Goal: Task Accomplishment & Management: Complete application form

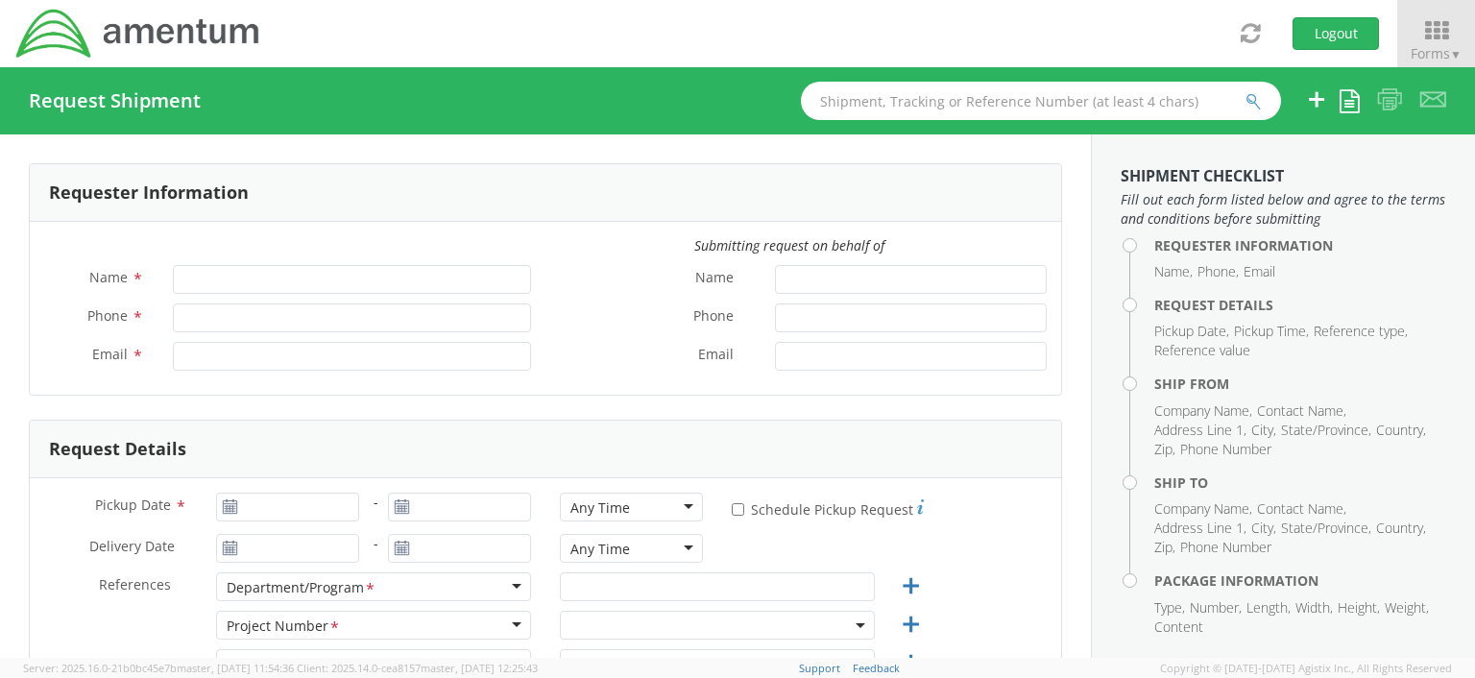
type input "Verona Brown"
type input "301-944-3100"
type input "verona.brown@amentum.com"
select select "OCCP.100054.00000"
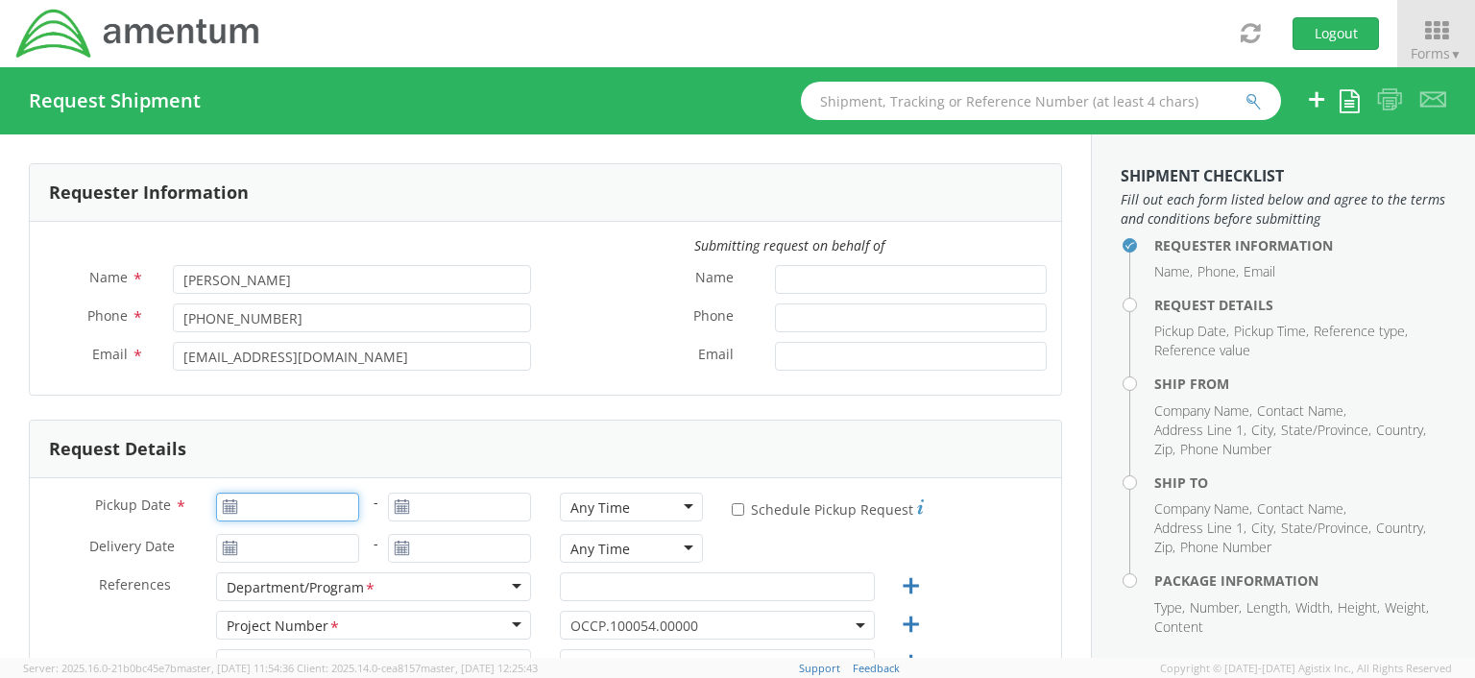
type input "08/15/2025"
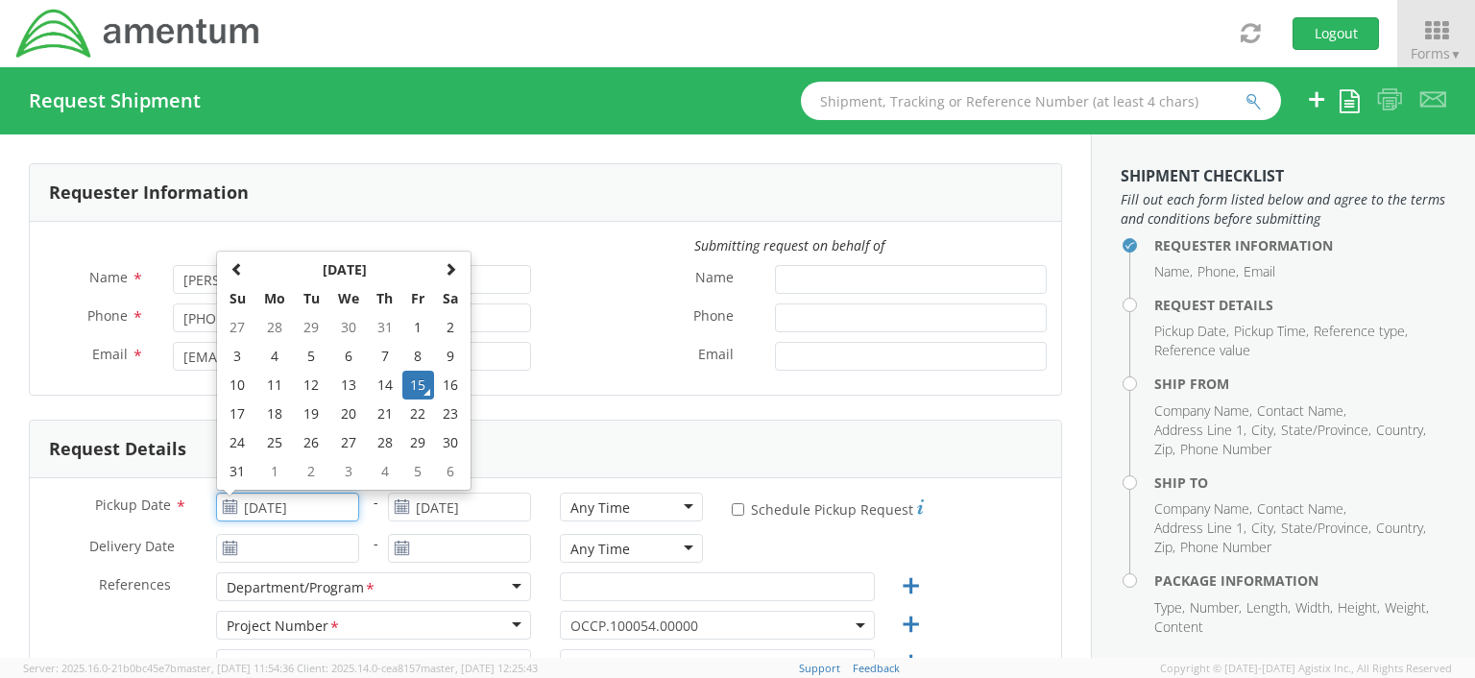
click at [265, 498] on input "08/15/2025" at bounding box center [287, 507] width 143 height 29
click at [522, 518] on input "08/15/2025" at bounding box center [459, 507] width 143 height 29
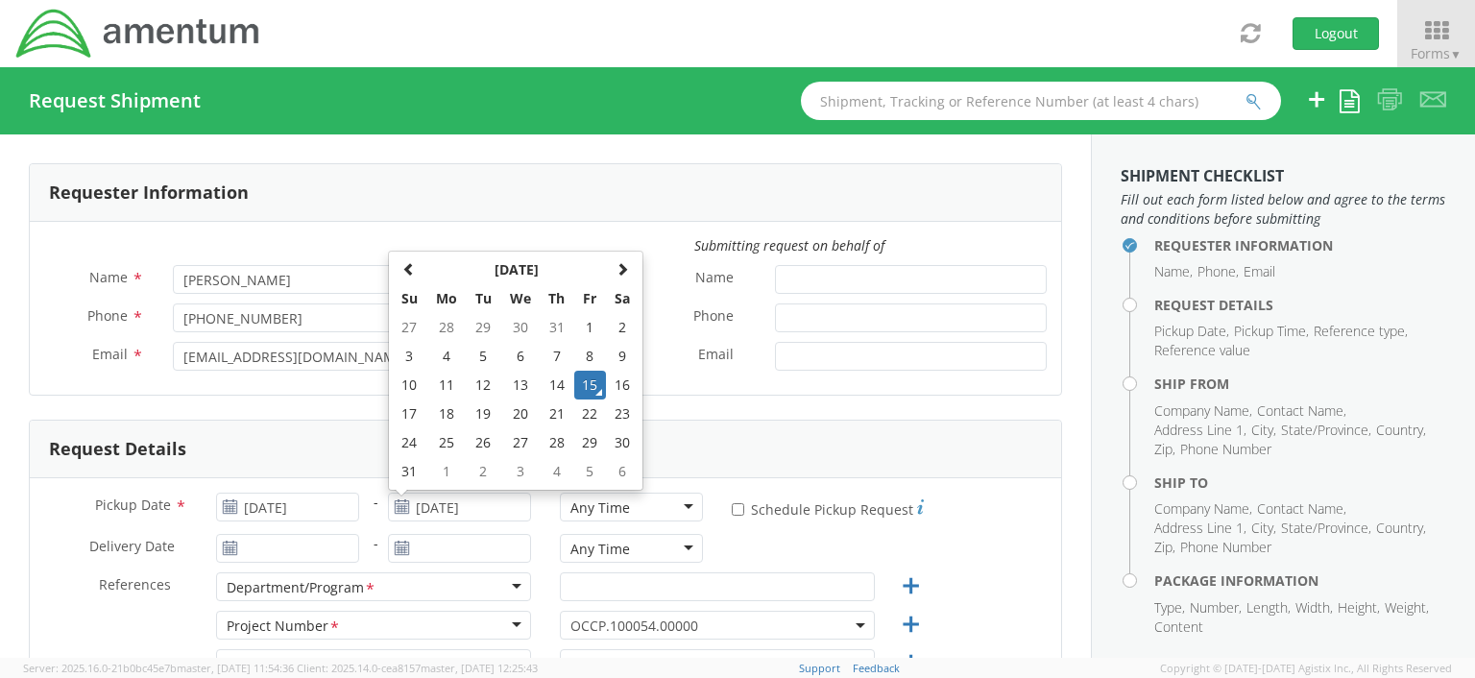
click at [678, 502] on div "Any Time" at bounding box center [631, 507] width 143 height 29
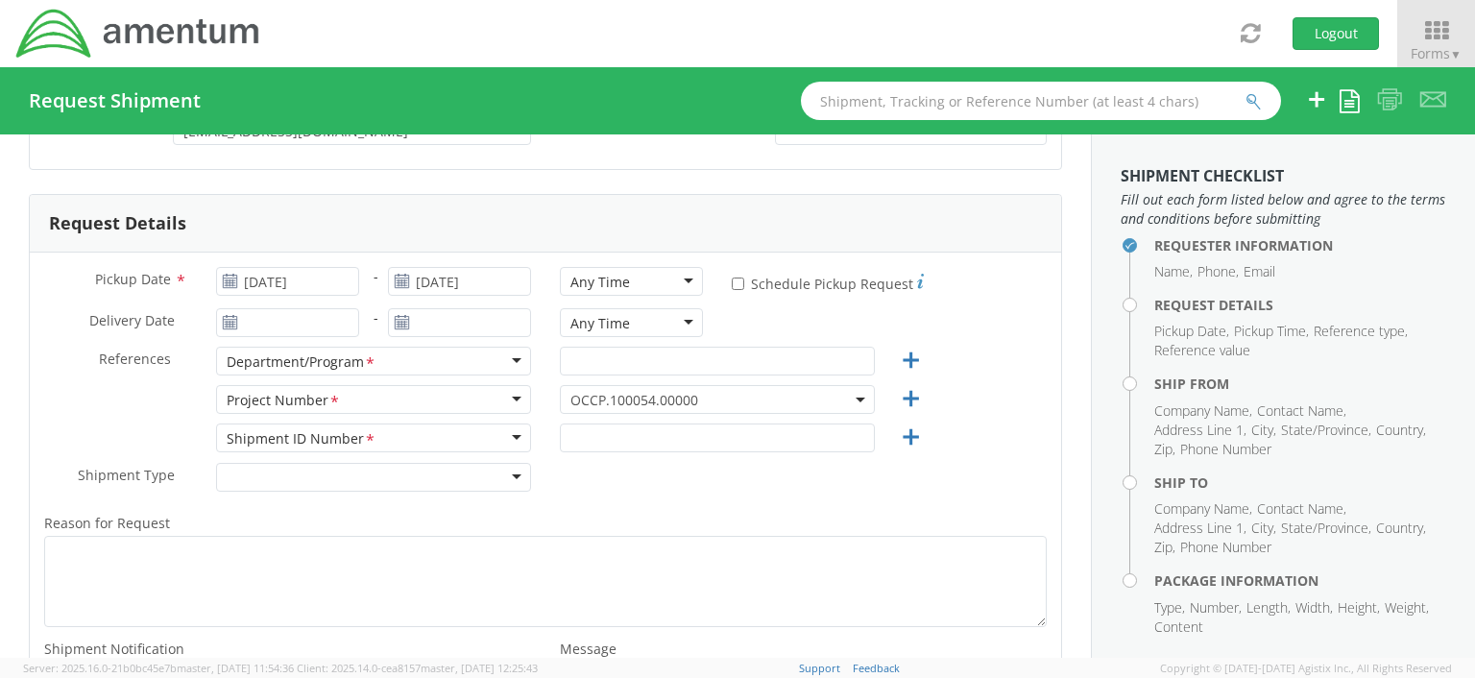
scroll to position [230, 0]
click at [679, 275] on div "Any Time" at bounding box center [631, 276] width 143 height 29
click at [674, 312] on div "Any Time" at bounding box center [631, 317] width 143 height 29
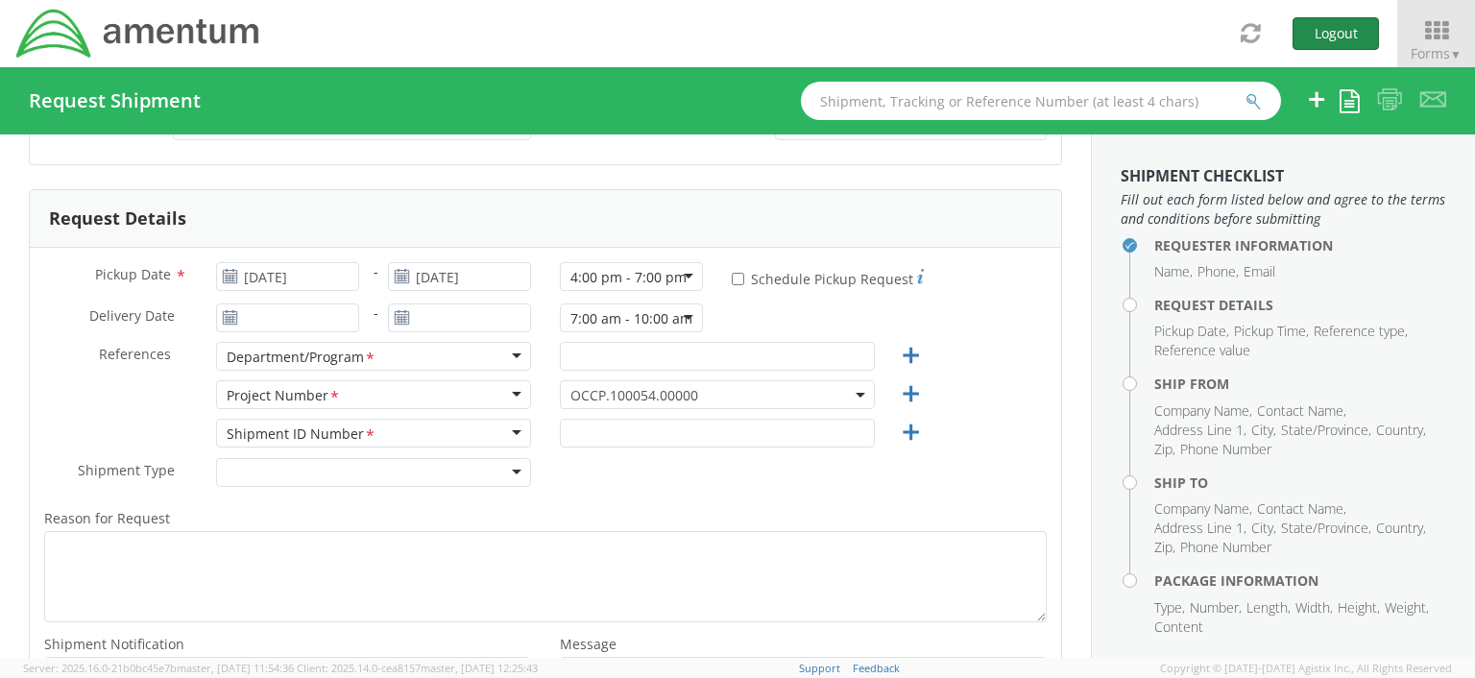
click at [1339, 34] on button "Logout" at bounding box center [1335, 33] width 86 height 33
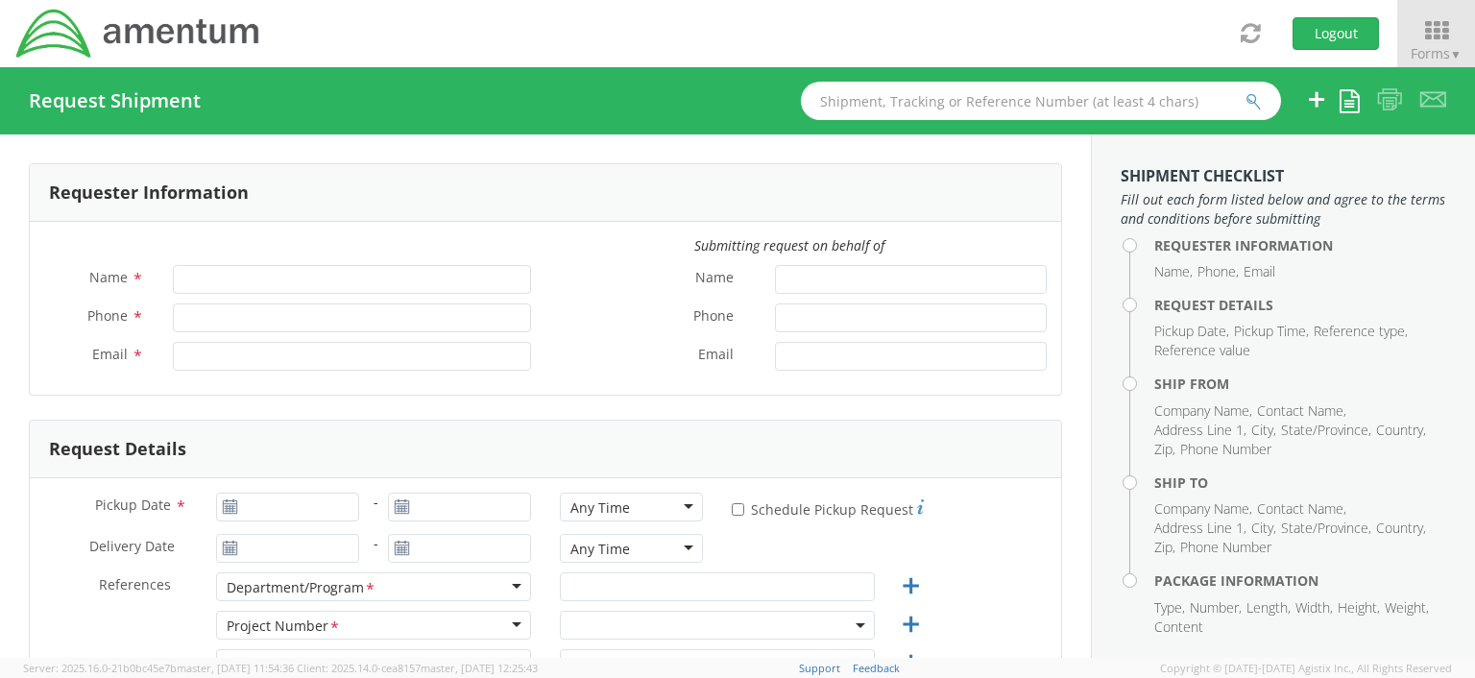
type input "Verona Brown"
type input "301-944-3100"
type input "verona.brown@amentum.com"
select select "OCCP.100054.00000"
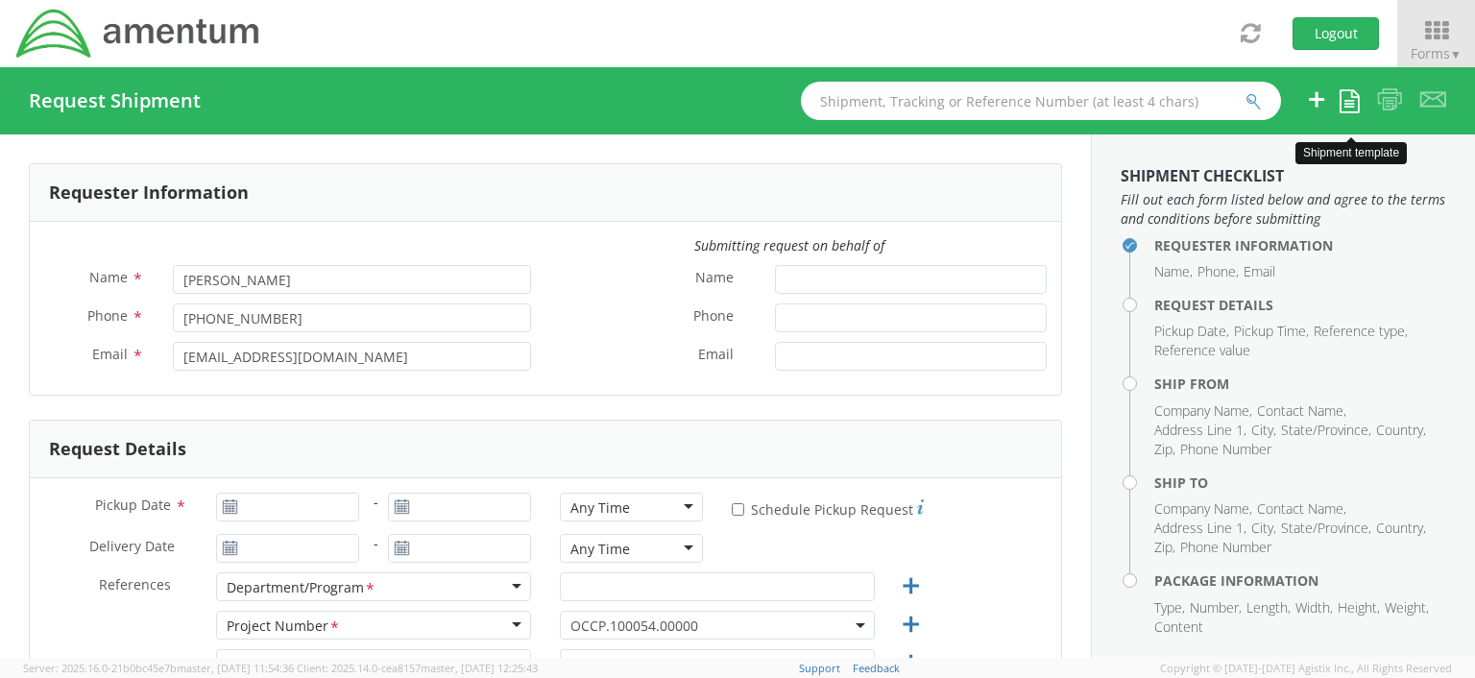
click at [1344, 109] on icon at bounding box center [1349, 100] width 20 height 23
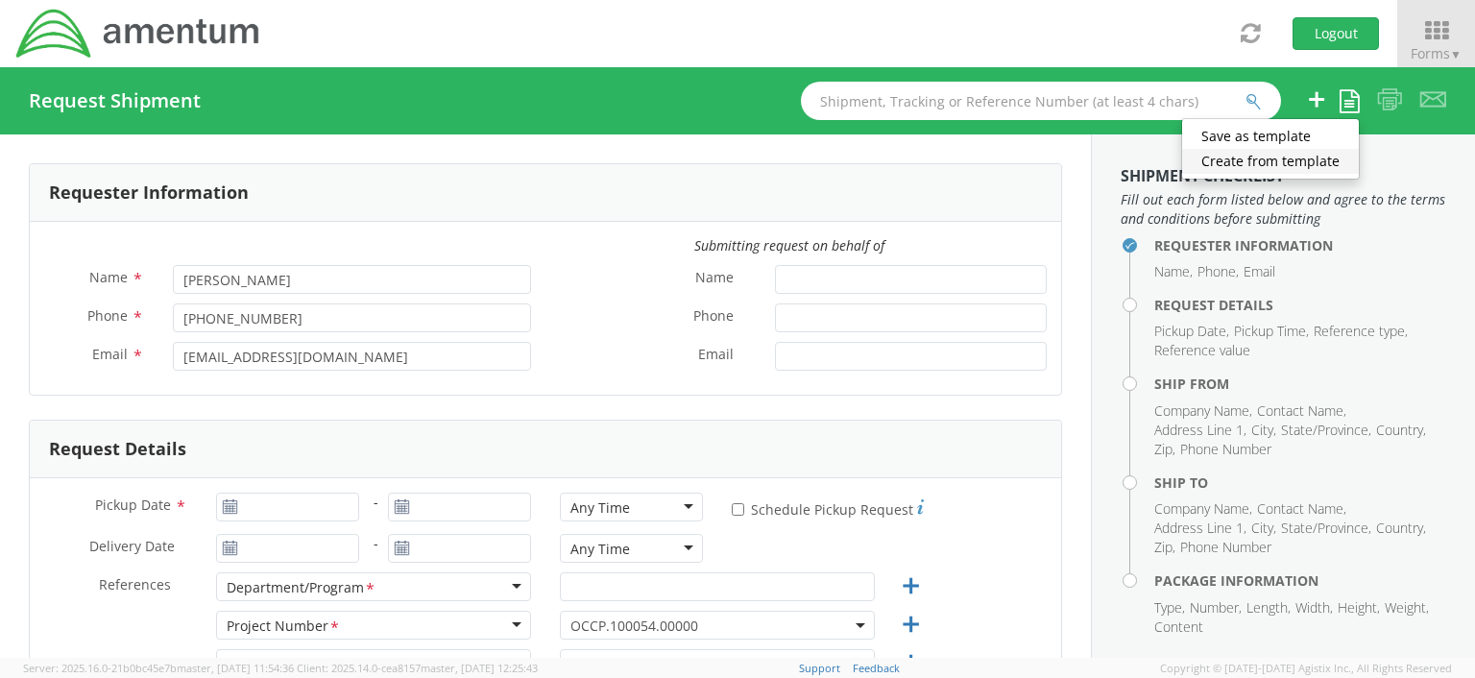
click at [1293, 170] on link "Create from template" at bounding box center [1270, 161] width 177 height 25
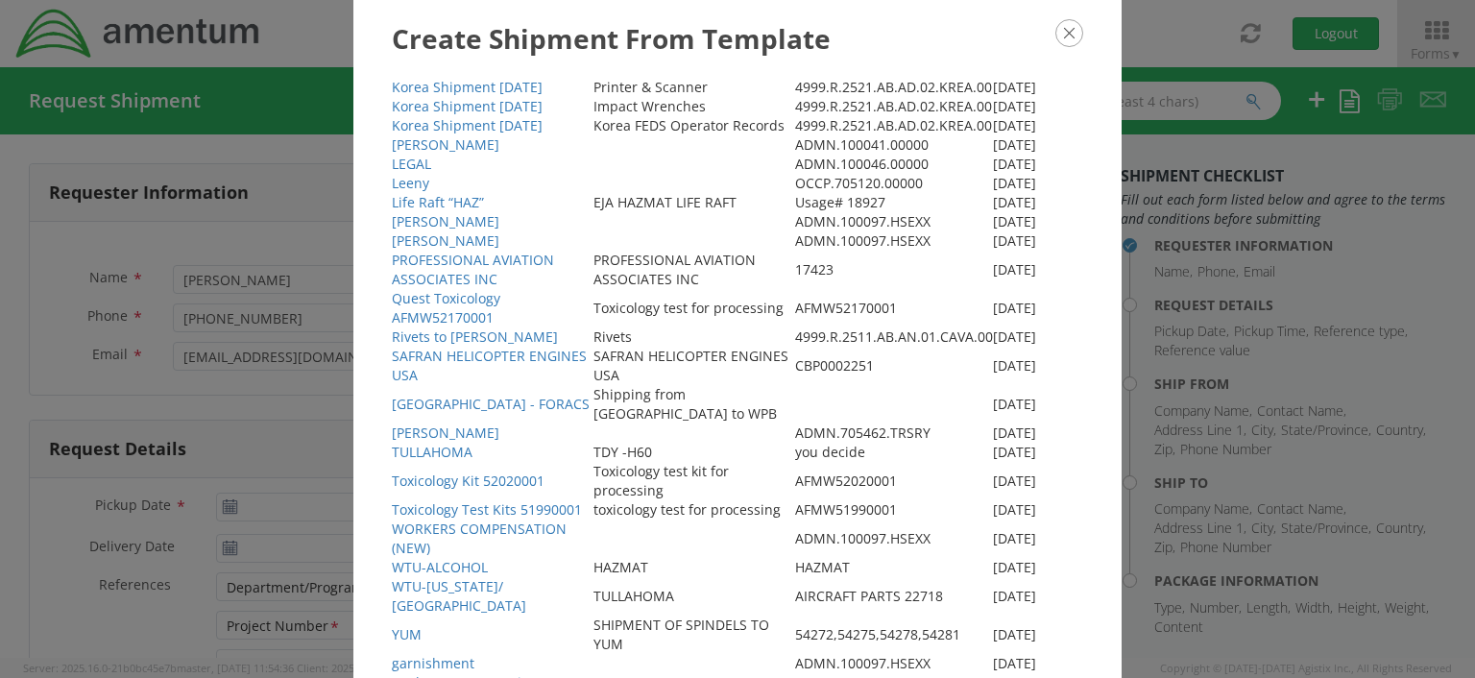
scroll to position [758, 0]
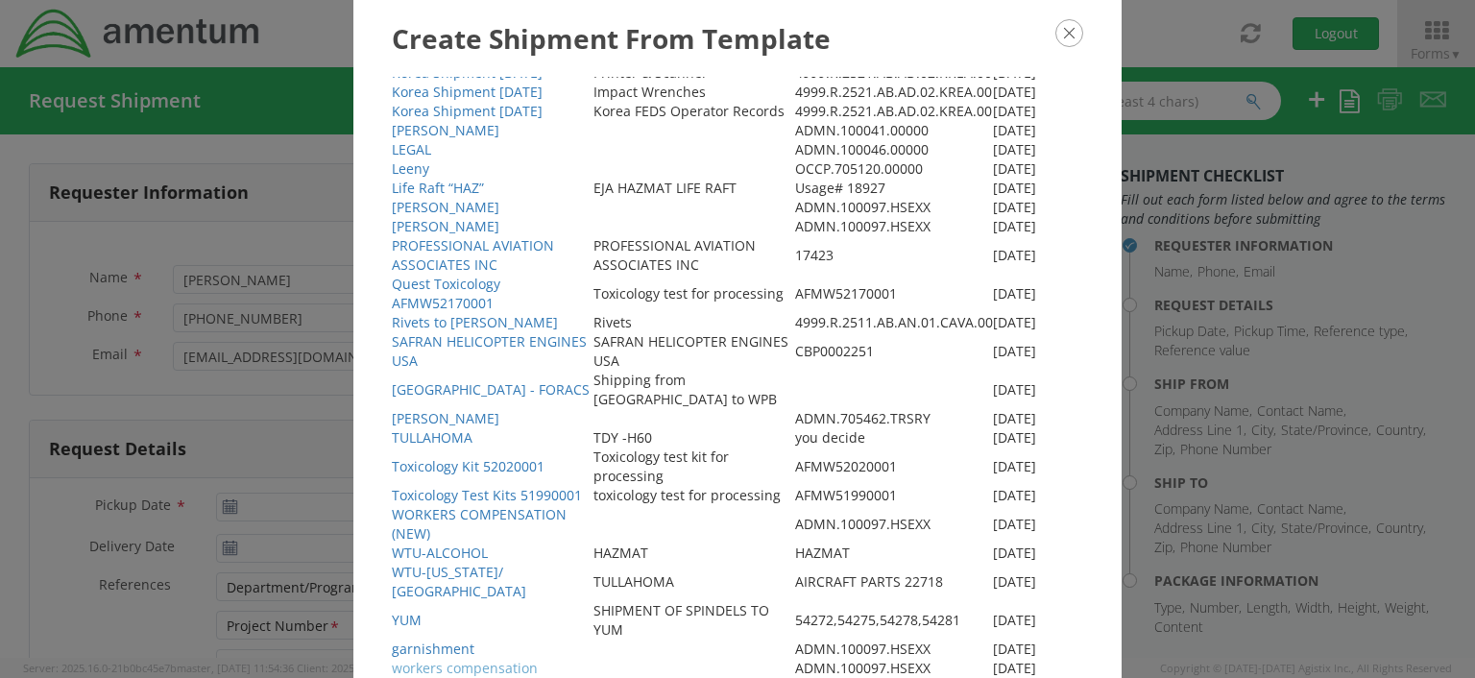
click at [470, 659] on link "workers compensation" at bounding box center [465, 668] width 146 height 18
type input "3019443100"
type input "vverona.brown@ammentum.com"
type input "07/18/2025"
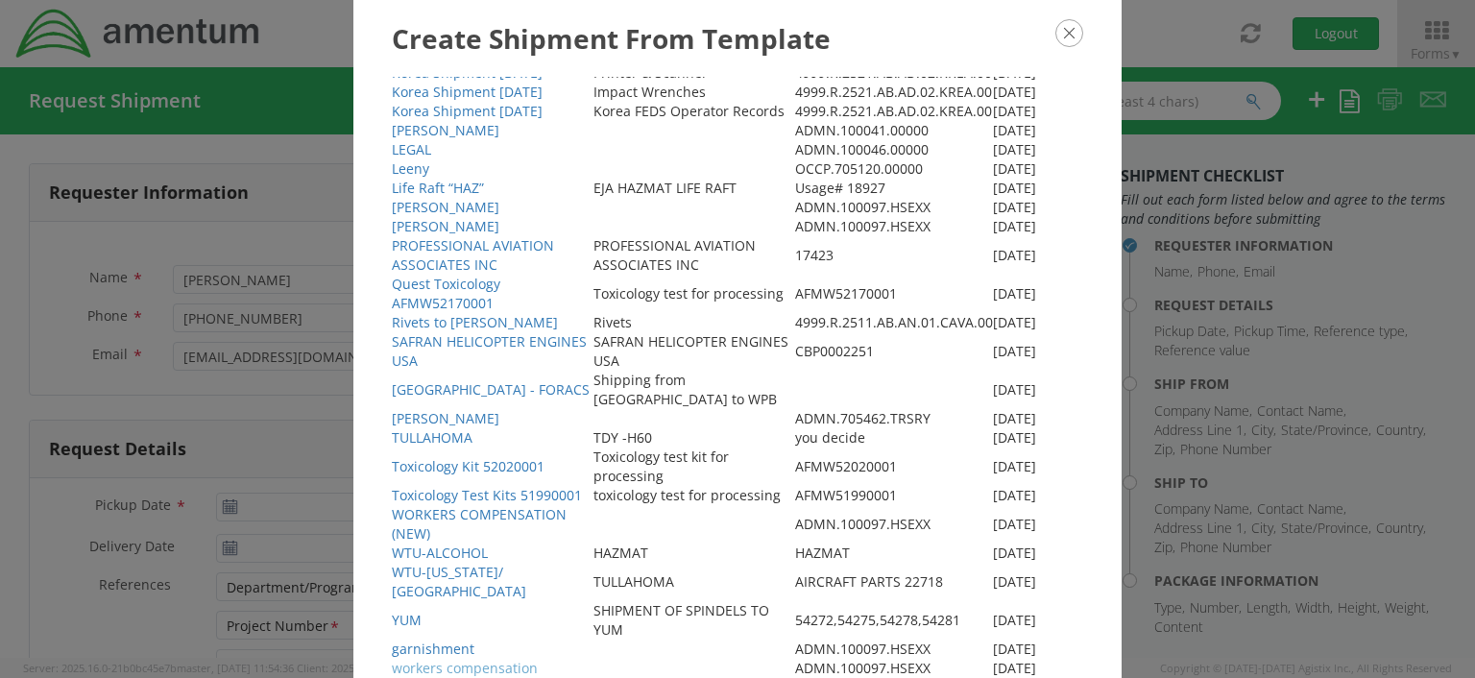
type input "workers compensation"
select select
type input "AMENTUM"
type input "20501 Seneca Meadows Pkwy"
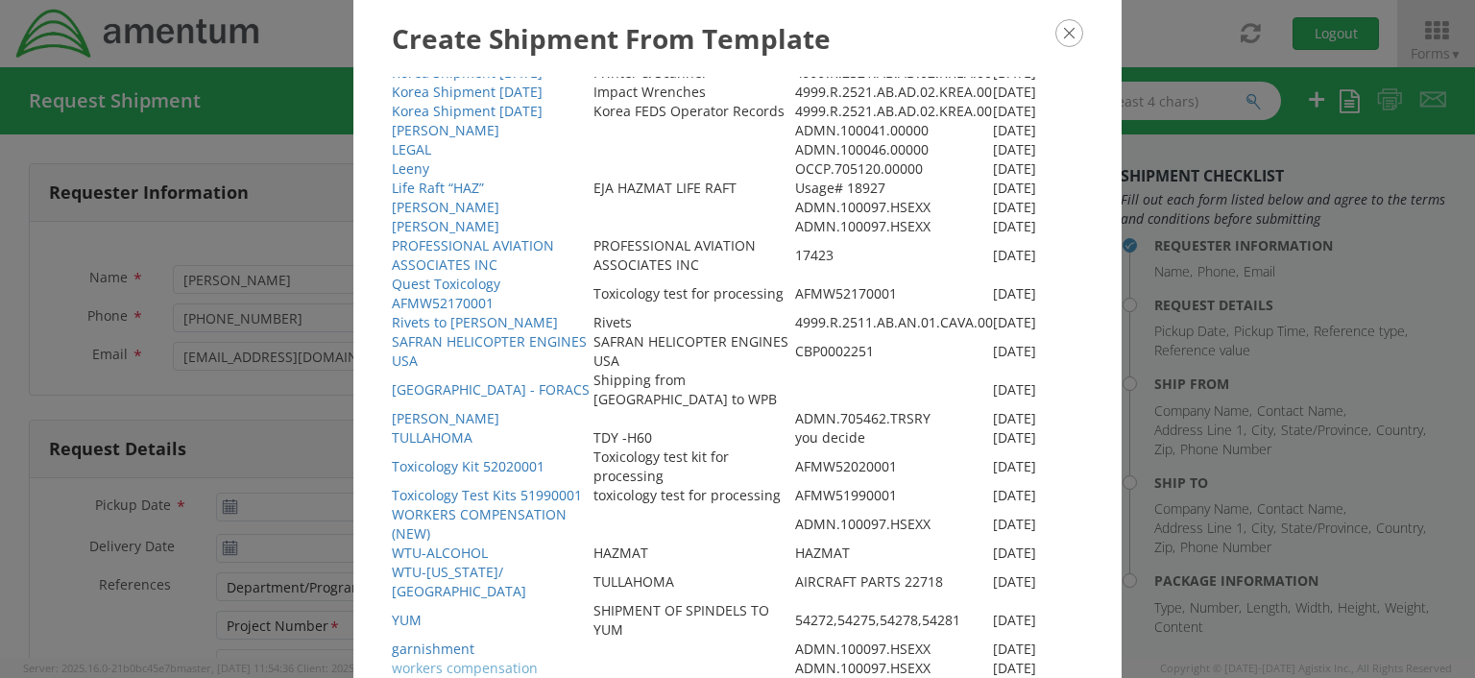
type input "Suite 300"
type input "Germentown"
type input "20876"
type input "Verona Brown"
type input "3019443100"
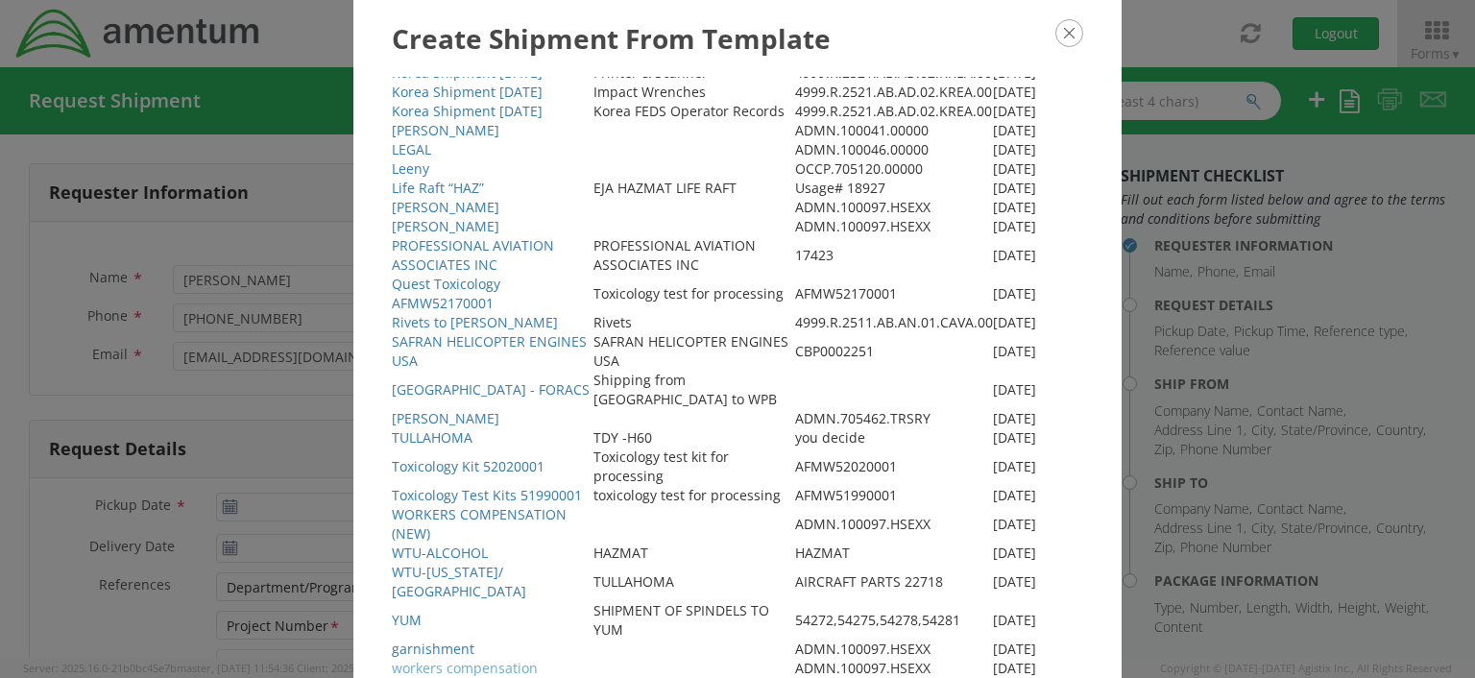
select select
type input "N/A"
type input "3341 POINEER CROSSING DR"
type input "ROUND ROCK"
type input "78665"
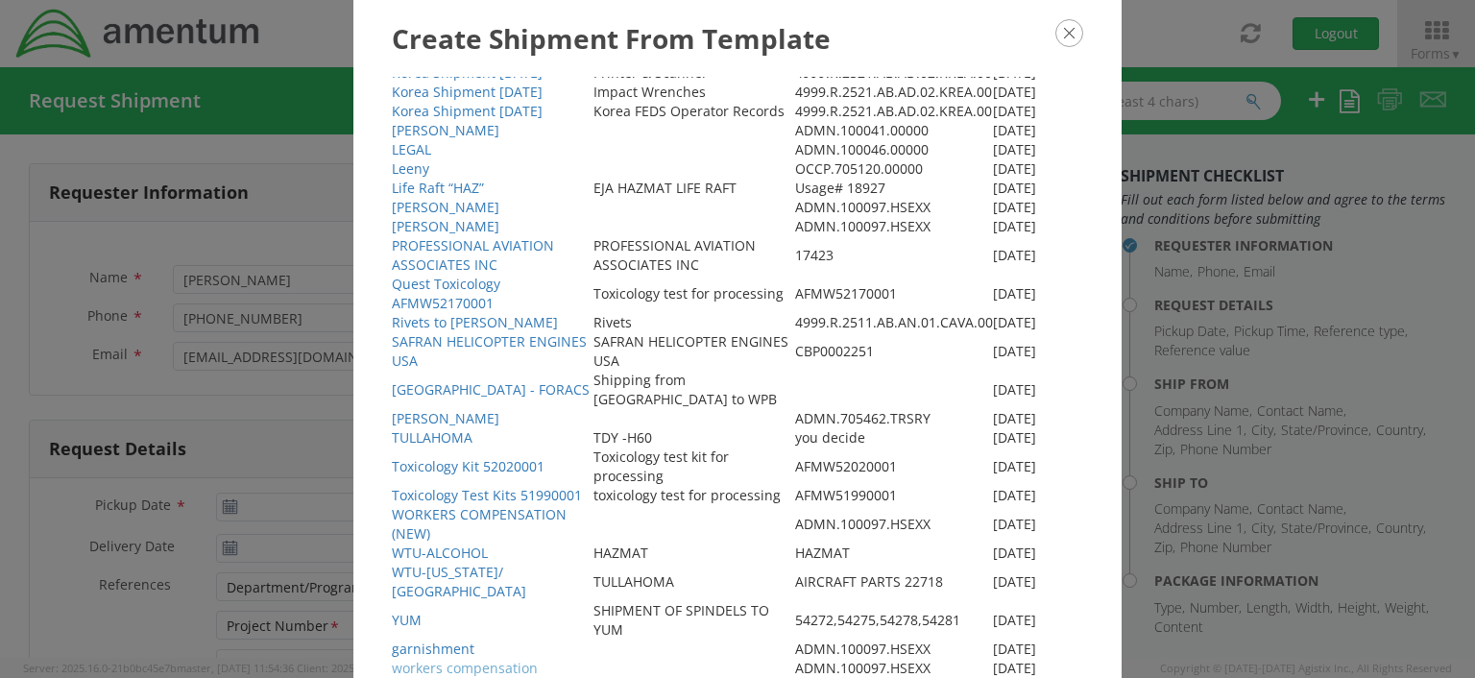
type input "BJ HEINRICH"
type input "3019443100"
type input "1"
type input "9.5"
type input "12.5"
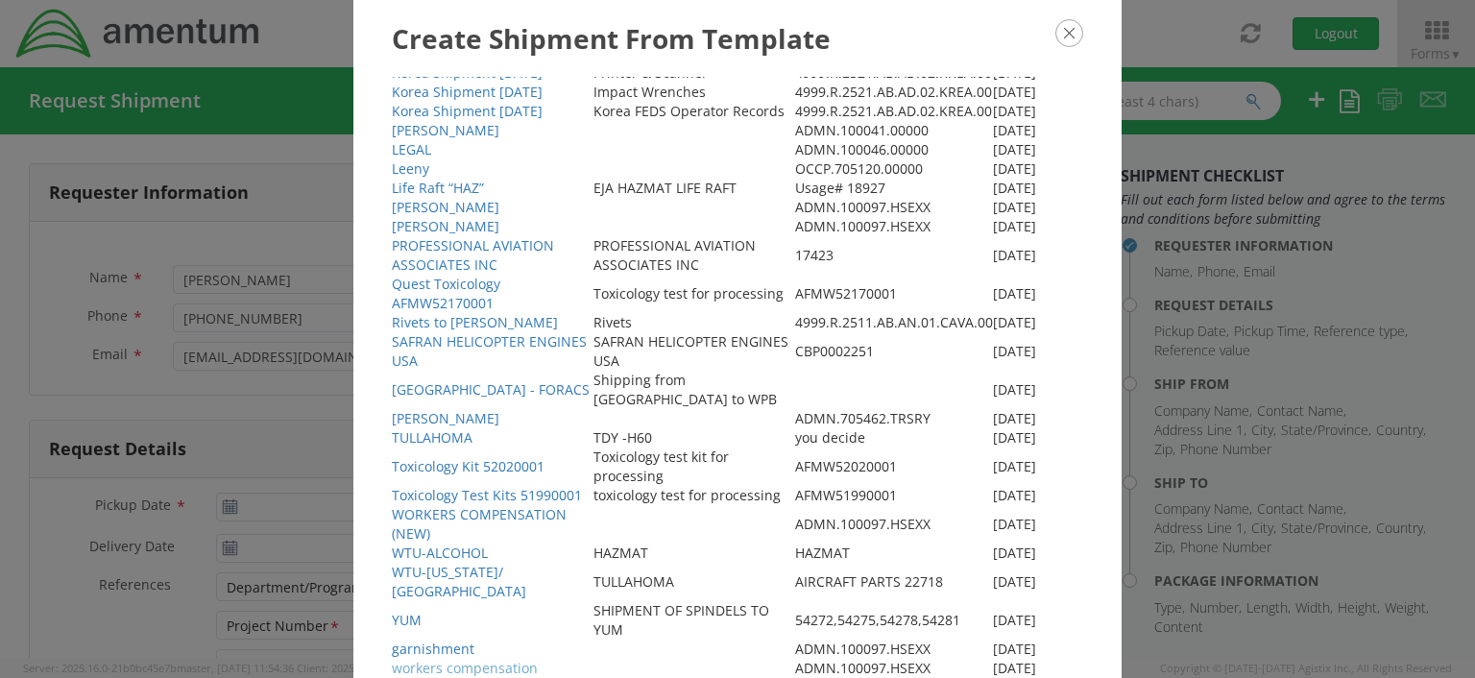
type input "0.25"
type input "1"
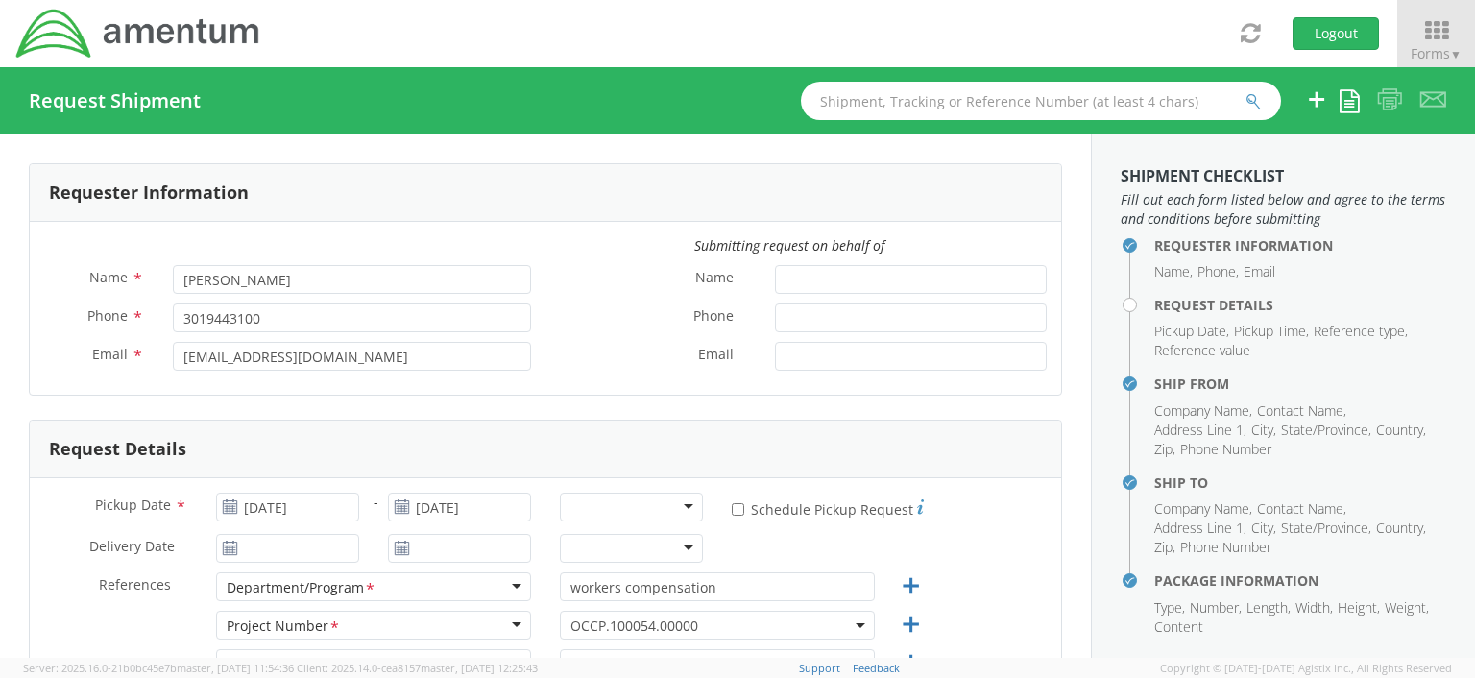
select select "ADMN.100097.HSEXX"
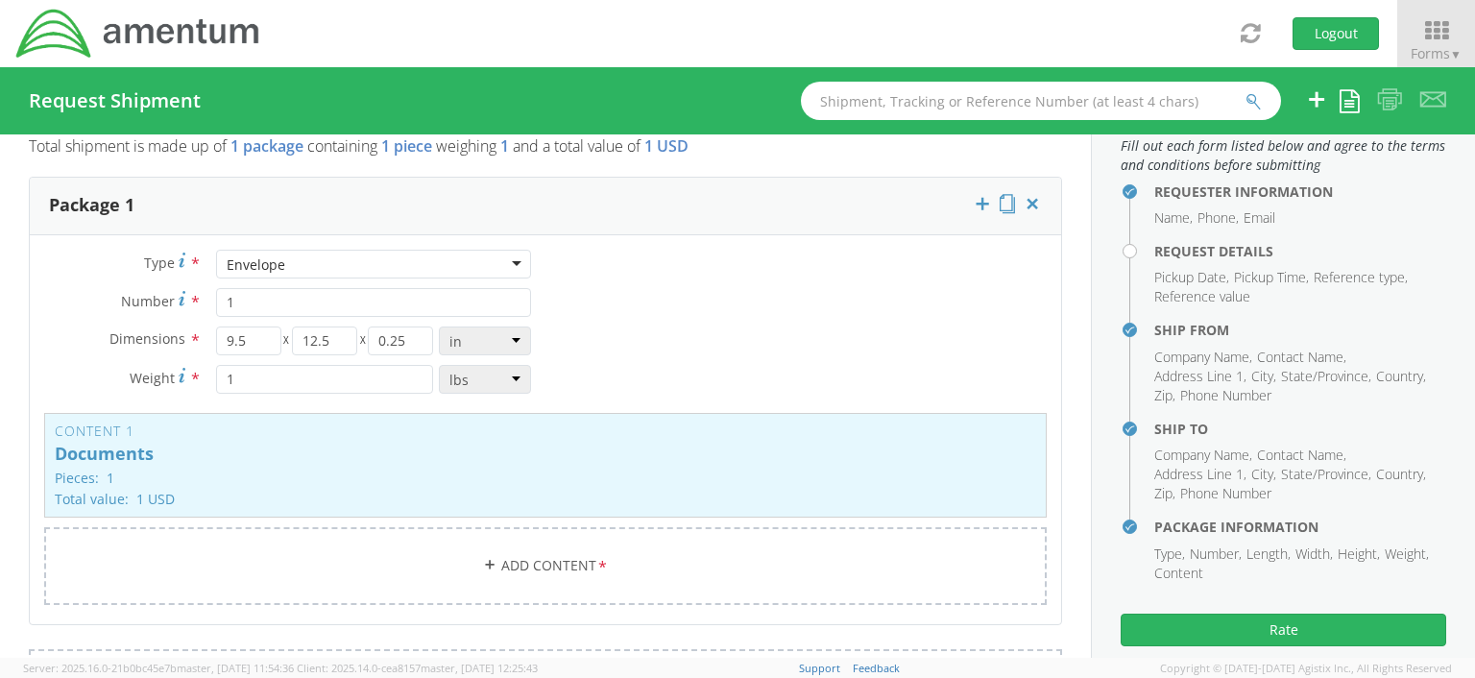
scroll to position [55, 0]
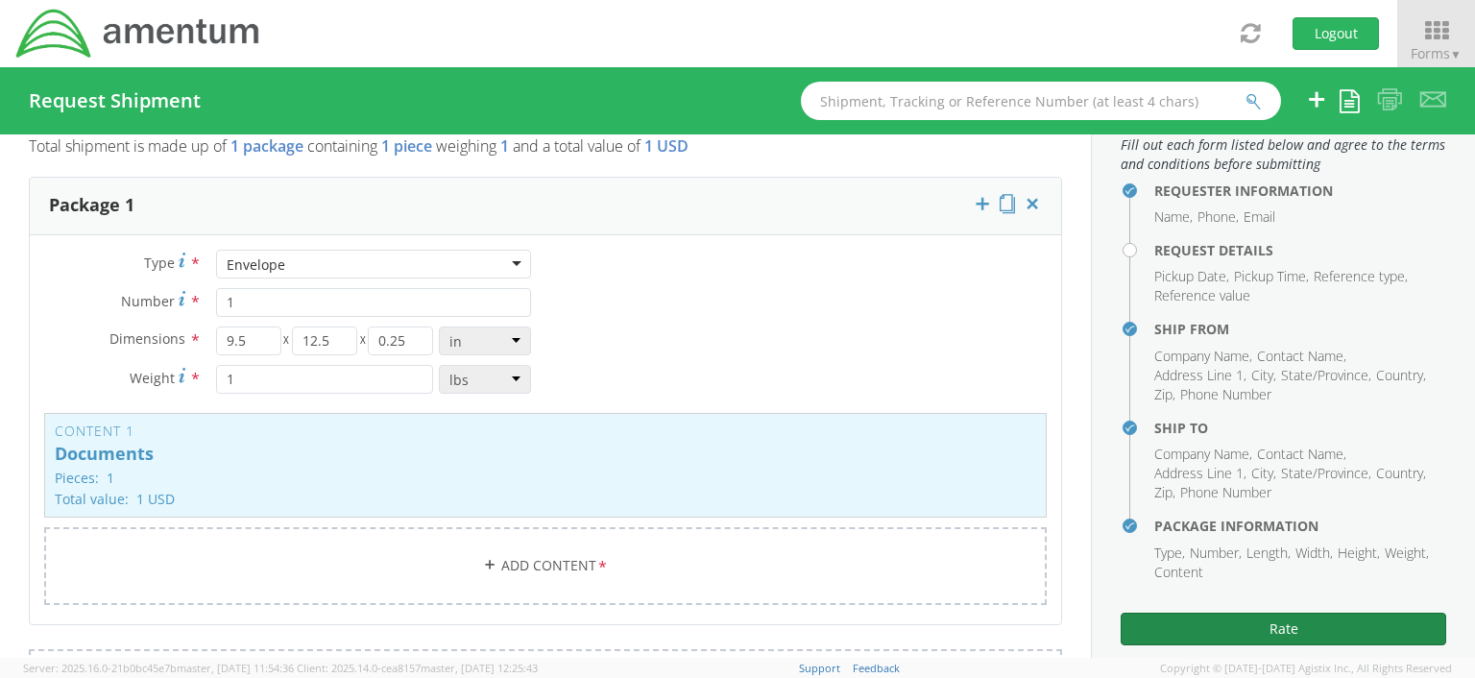
click at [1388, 633] on button "Rate" at bounding box center [1283, 629] width 325 height 33
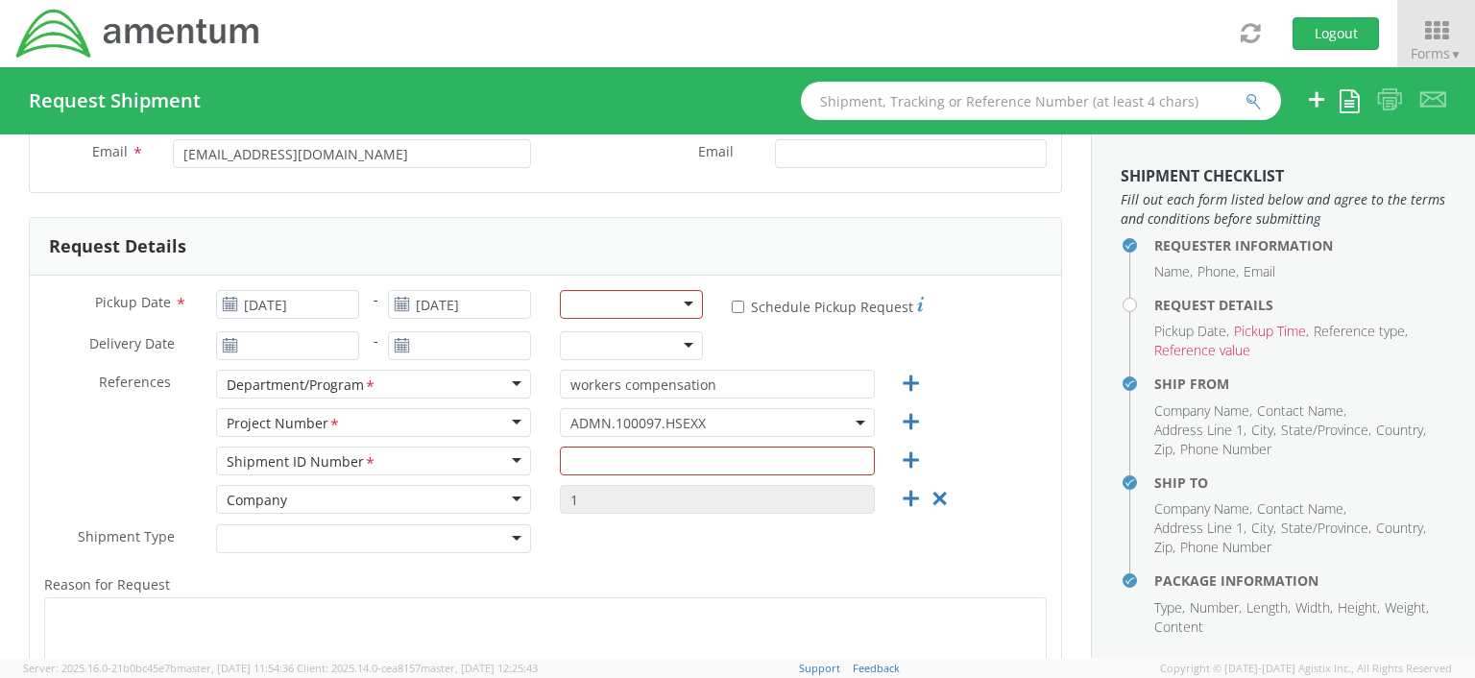
scroll to position [187, 0]
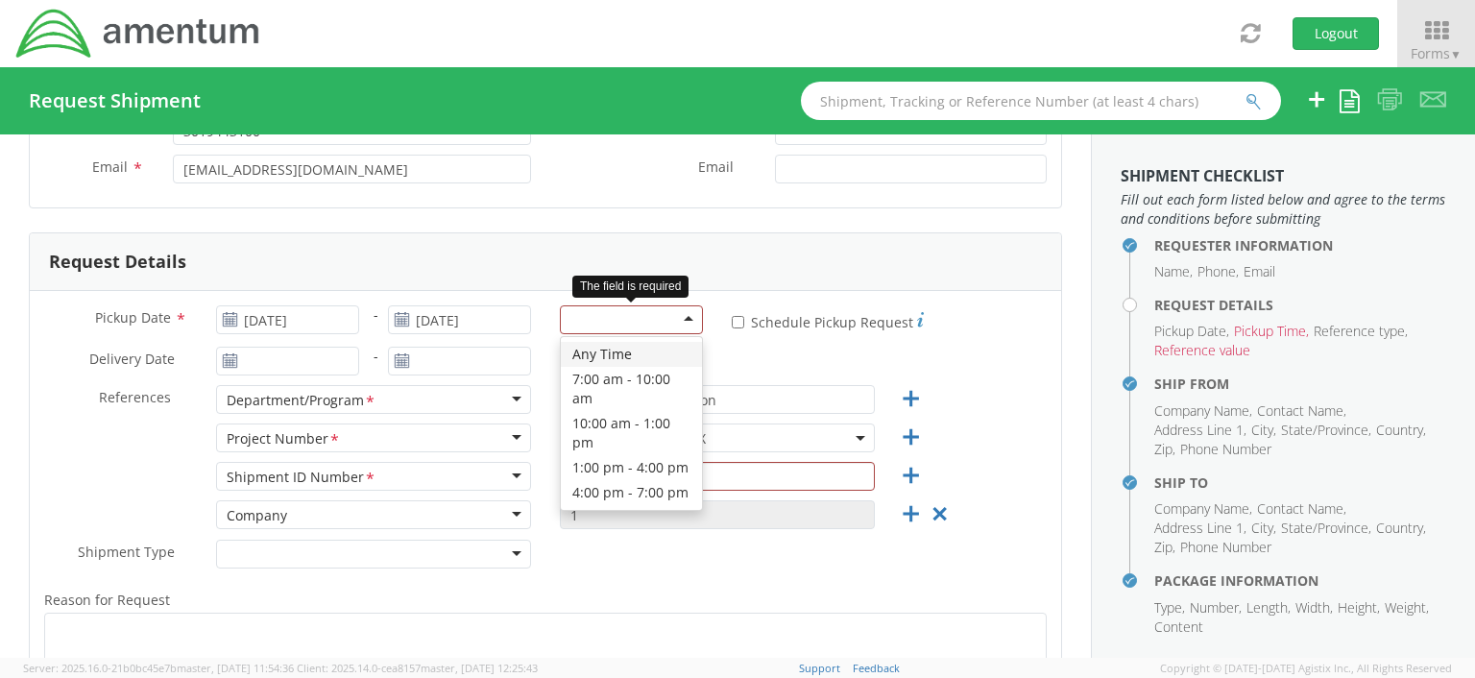
click at [681, 318] on div at bounding box center [631, 319] width 143 height 29
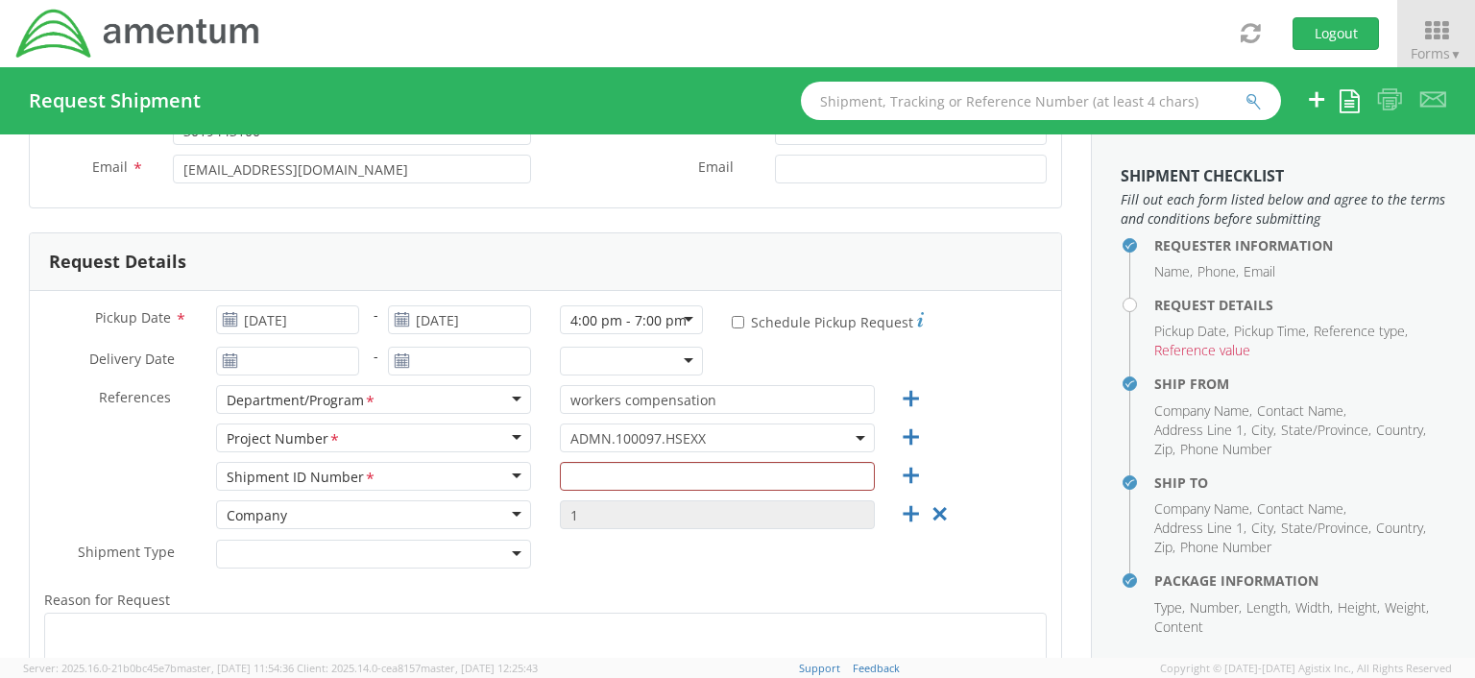
click at [678, 357] on div at bounding box center [631, 361] width 143 height 29
click at [584, 472] on input "text" at bounding box center [717, 476] width 315 height 29
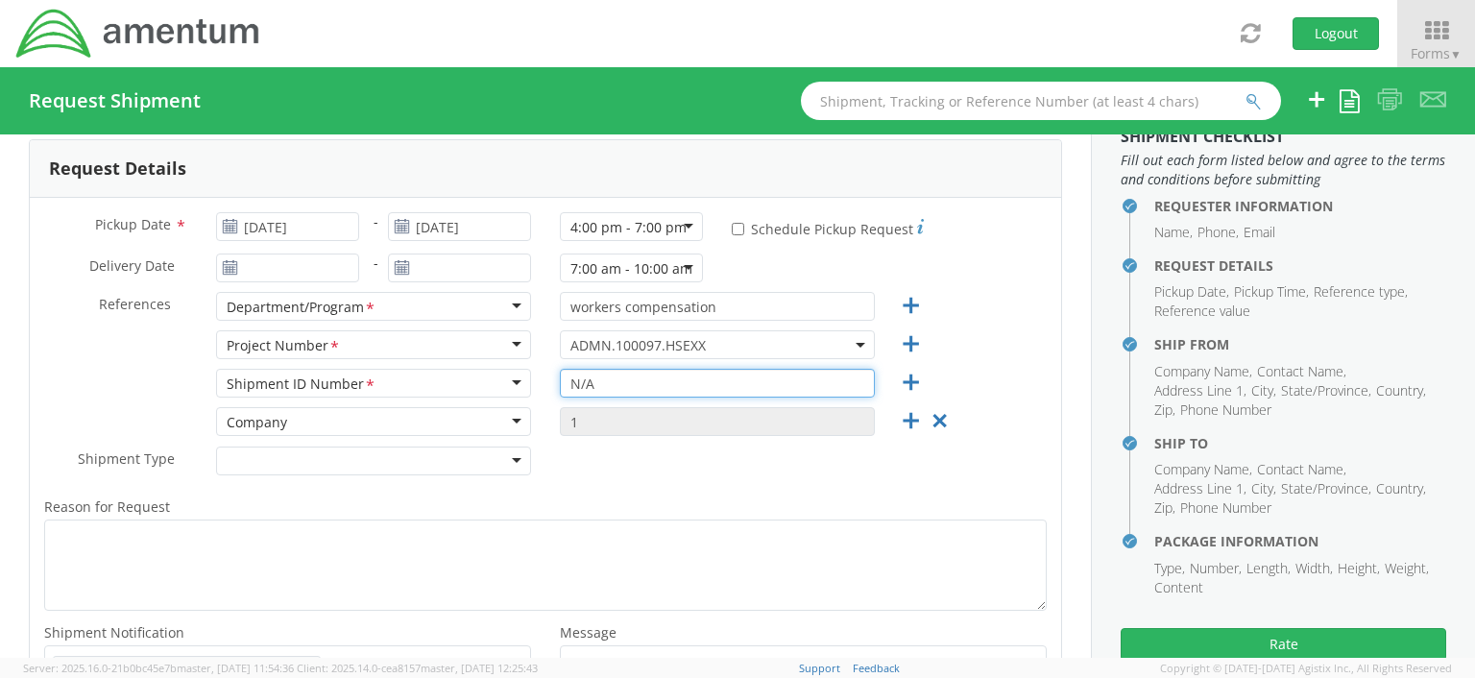
scroll to position [80, 0]
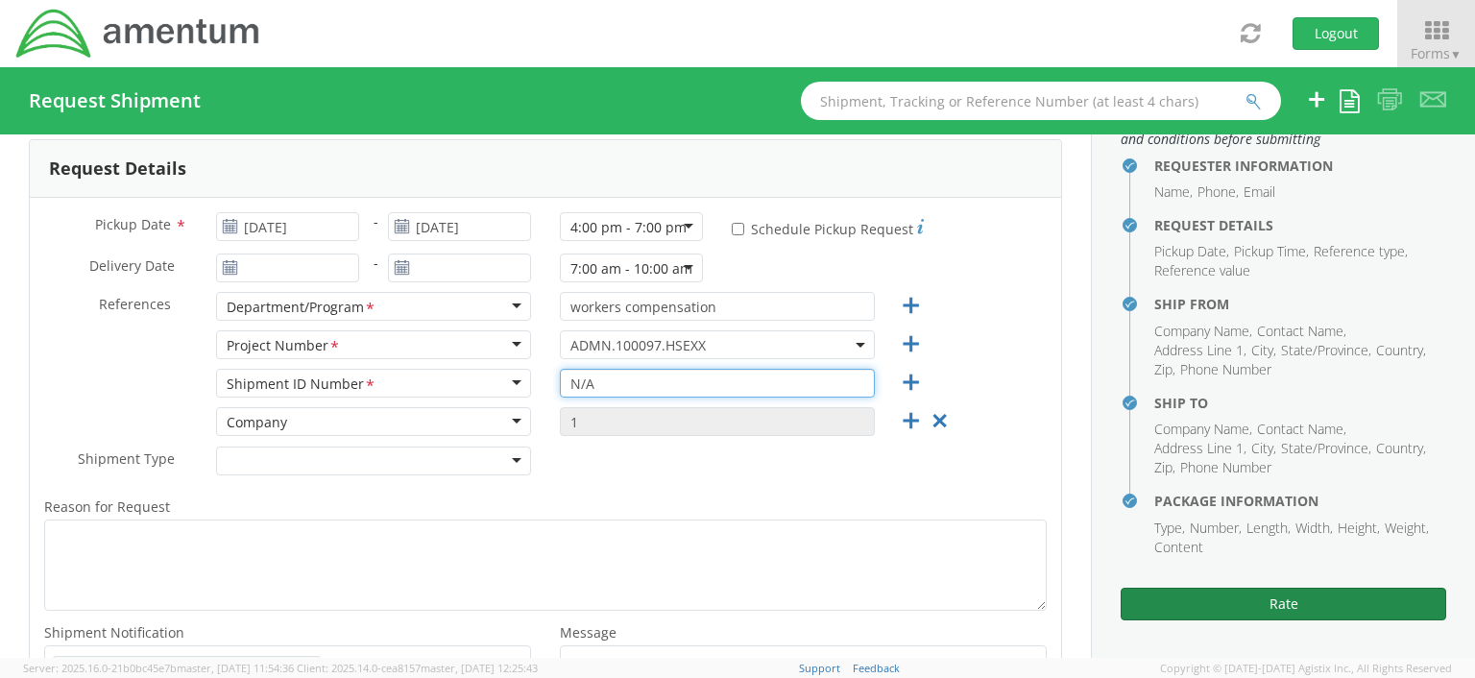
type input "N/A"
click at [1267, 602] on button "Rate" at bounding box center [1283, 604] width 325 height 33
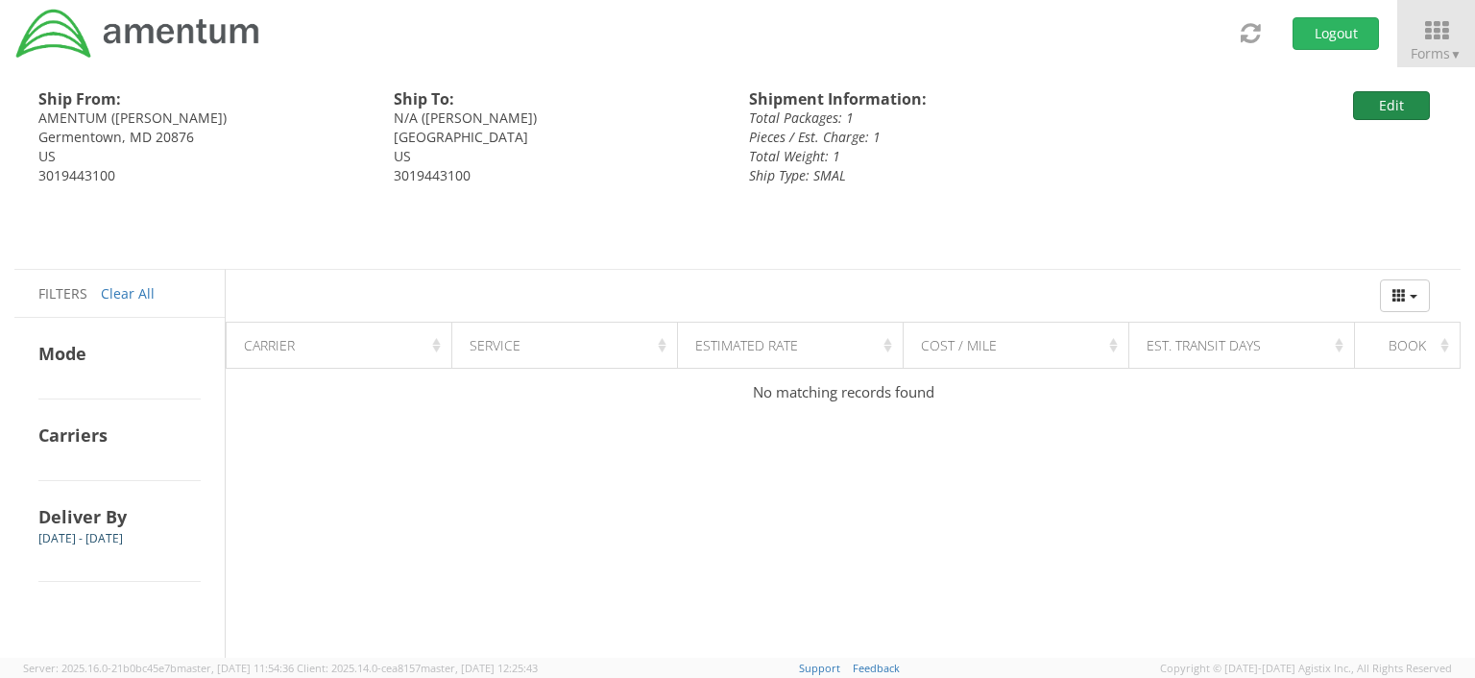
click at [1394, 104] on button "Edit" at bounding box center [1391, 105] width 77 height 29
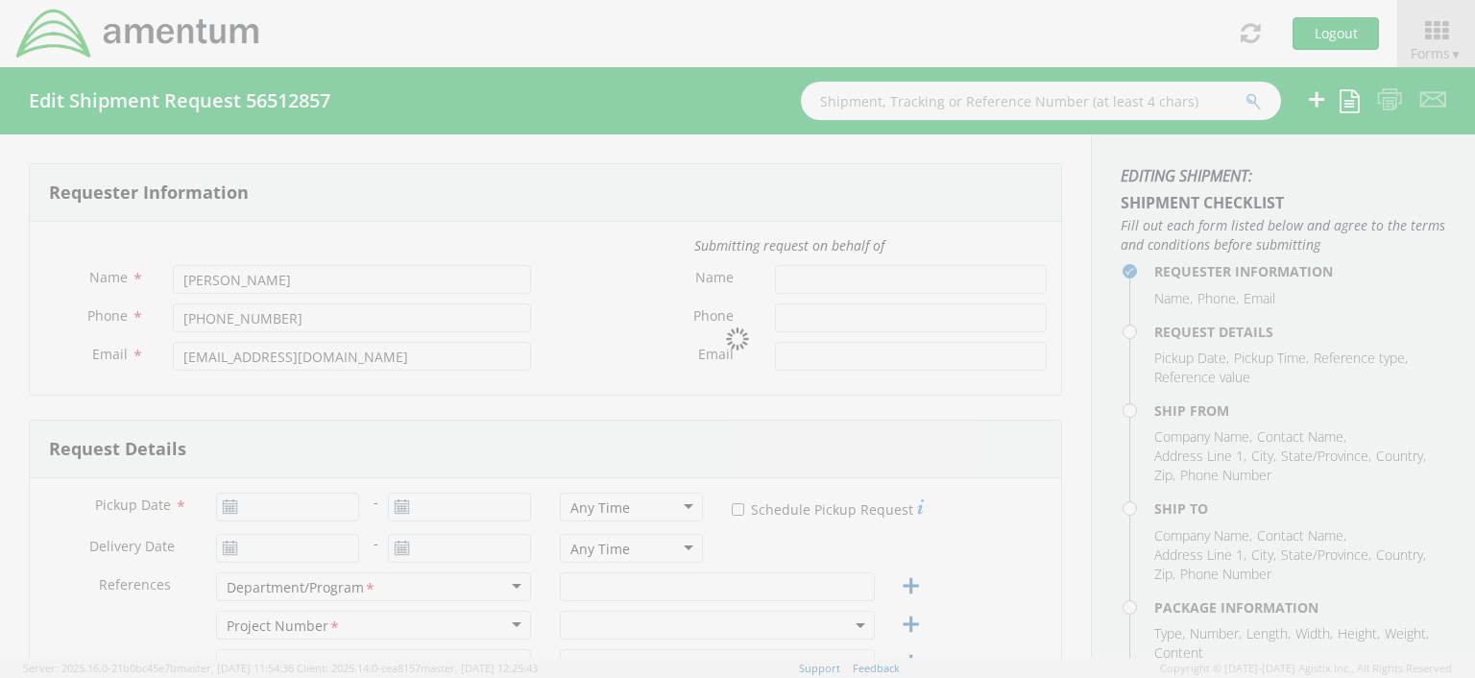
type input "3019443100"
type input "vverona.brown@ammentum.com"
type input "07/18/2025"
type input "workers compensation"
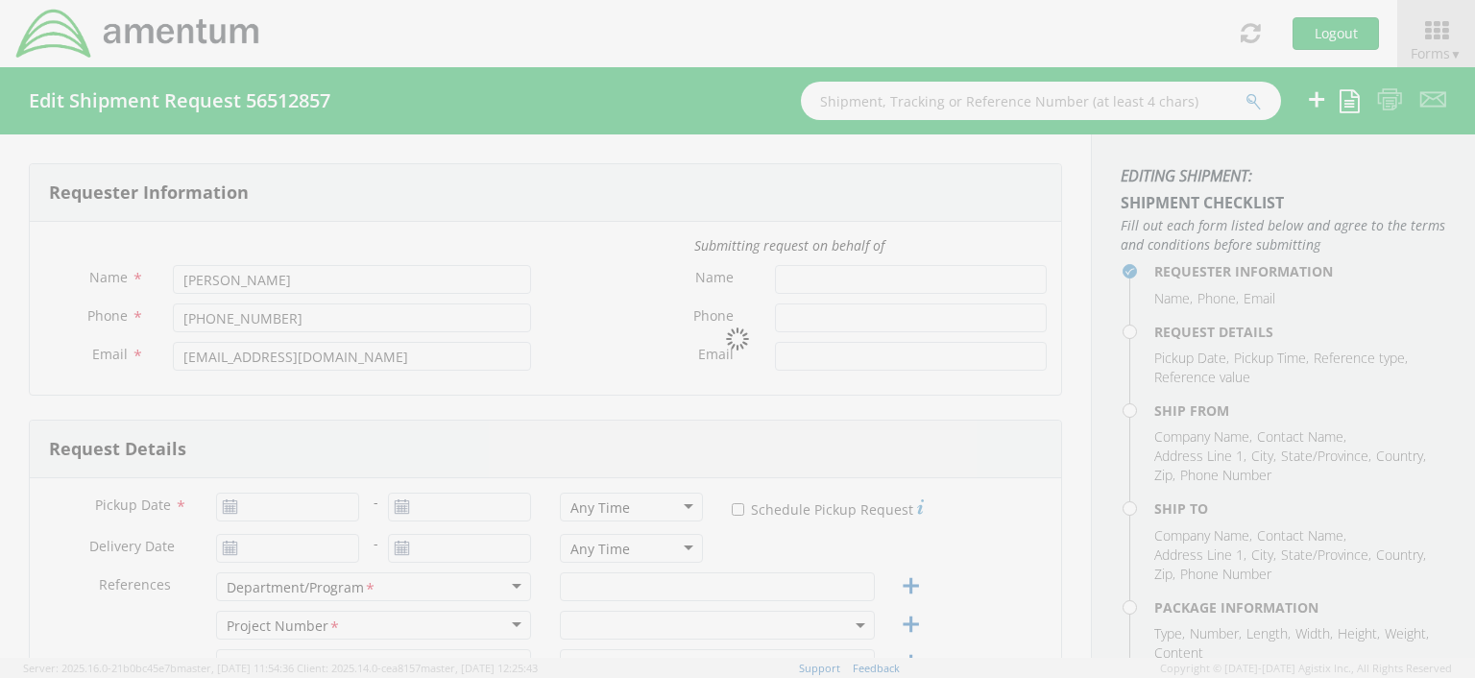
type input "N/A"
select select
type input "AMENTUM"
type input "20501 Seneca Meadows Pkwy"
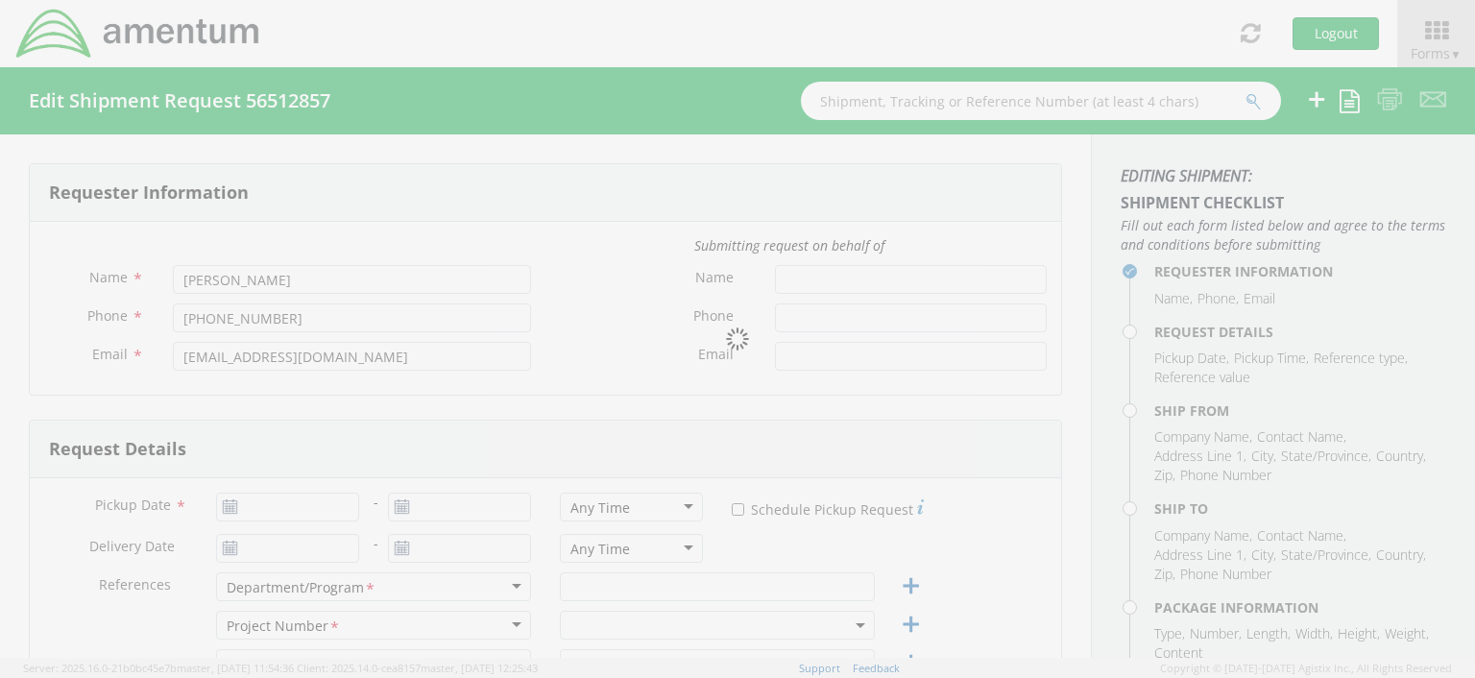
type input "Suite 300"
type input "Germentown"
type input "20876"
type input "Verona Brown"
type input "3019443100"
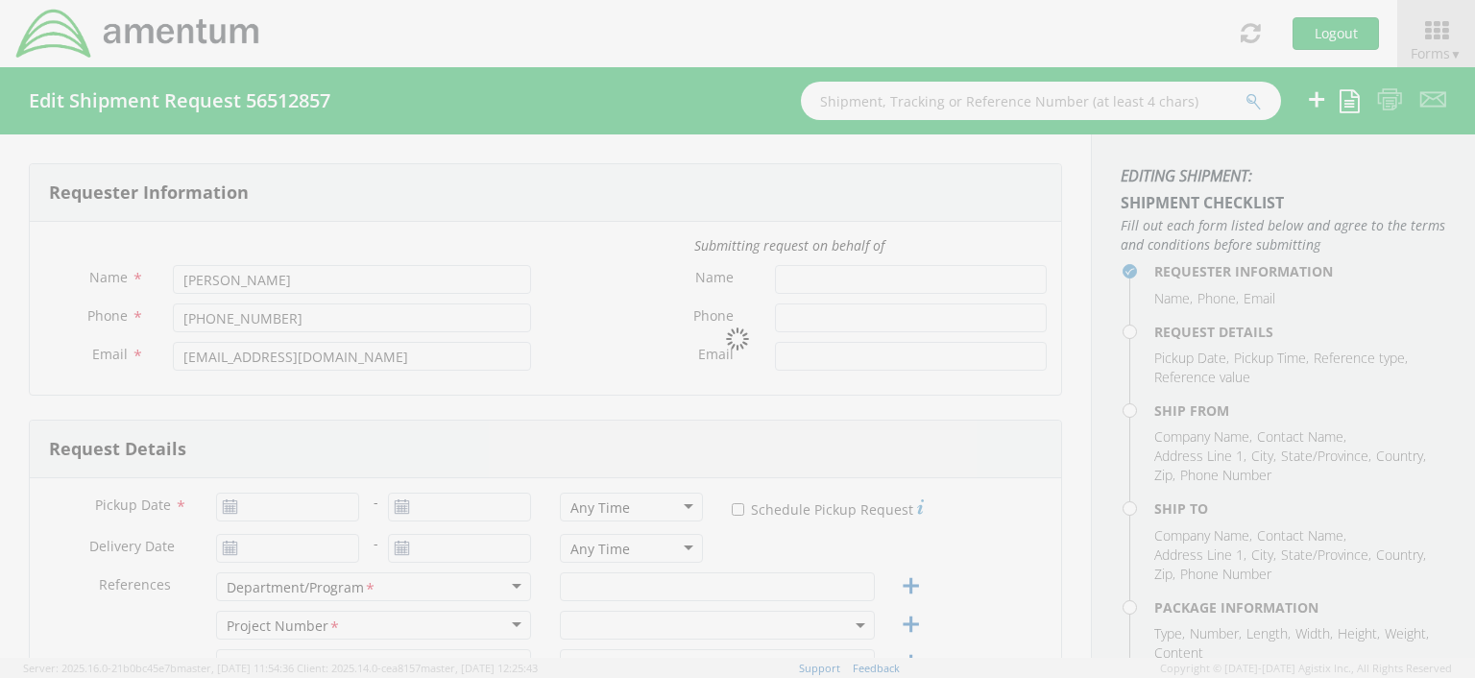
select select
type input "N/A"
type input "3341 POINEER CROSSING DR"
type input "ROUND ROCK"
type input "78665"
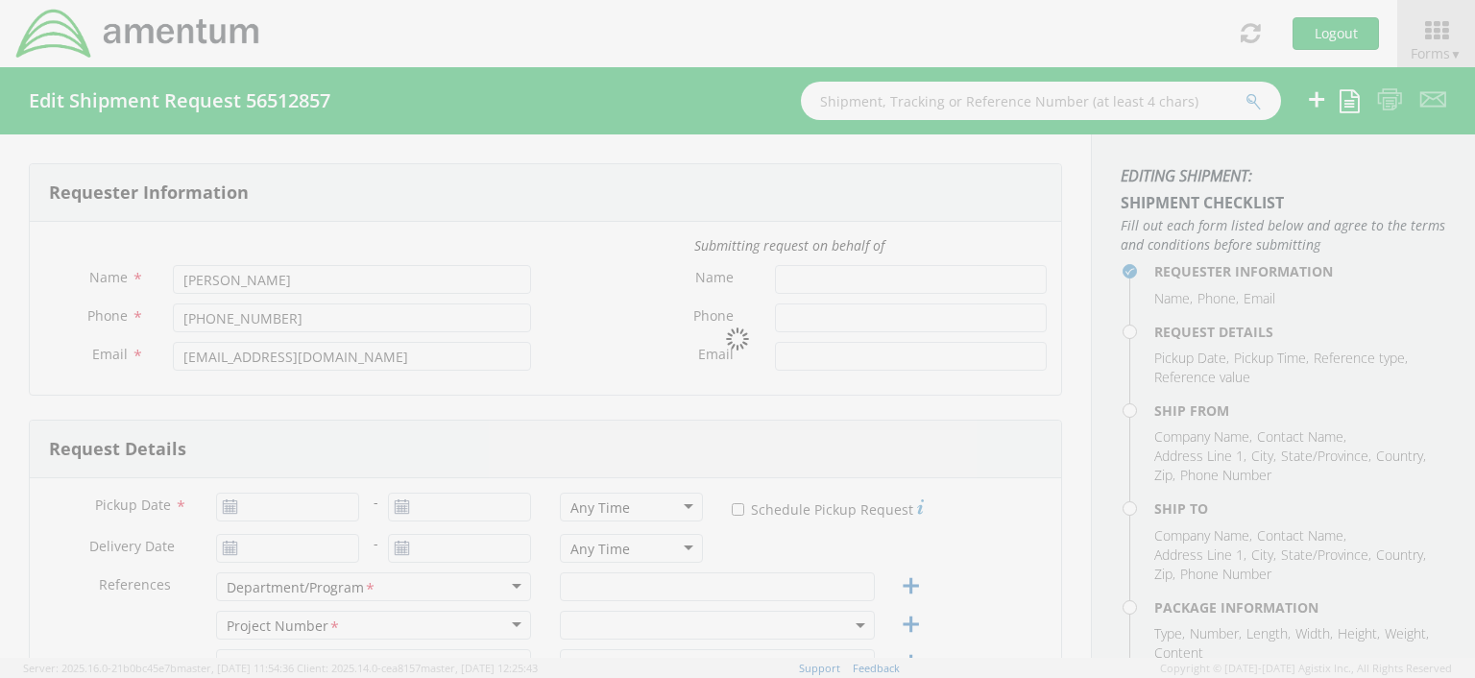
type input "BJ HEINRICH"
type input "3019443100"
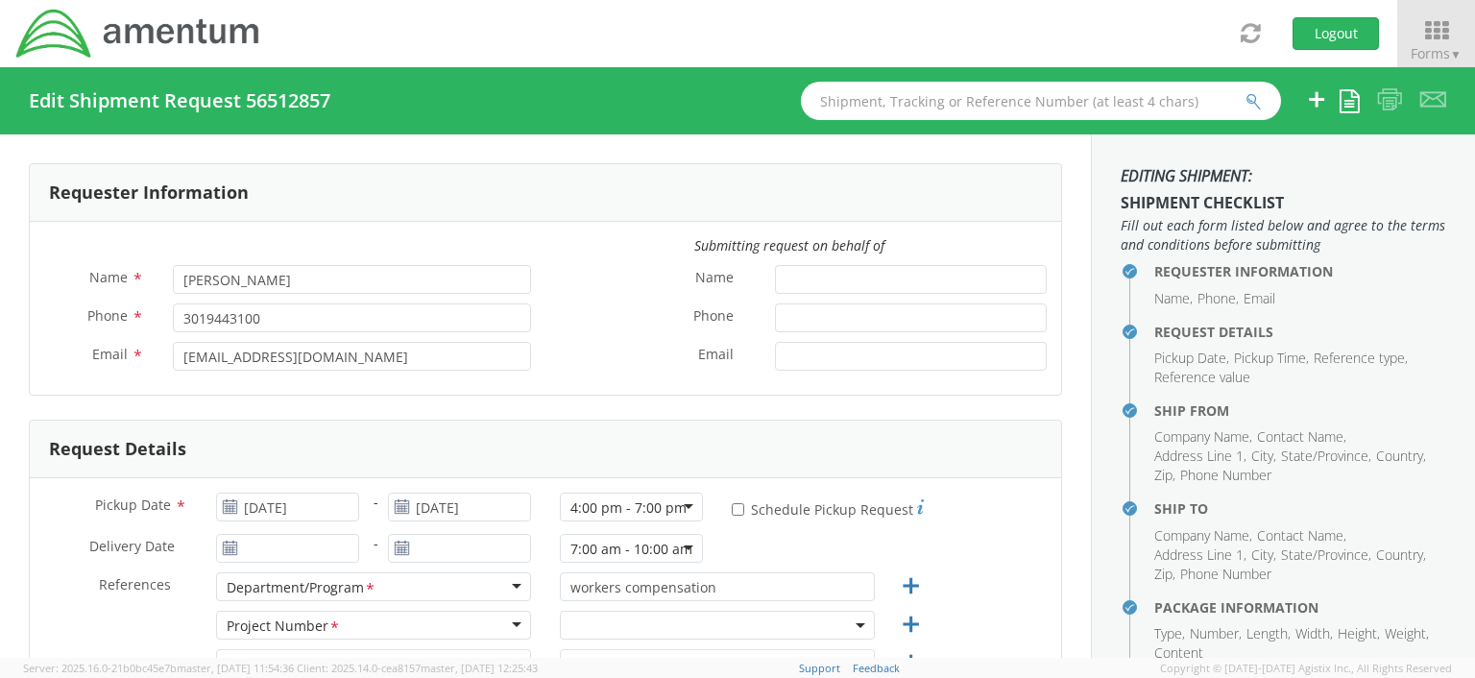
select select "ADMN.100097.HSEXX"
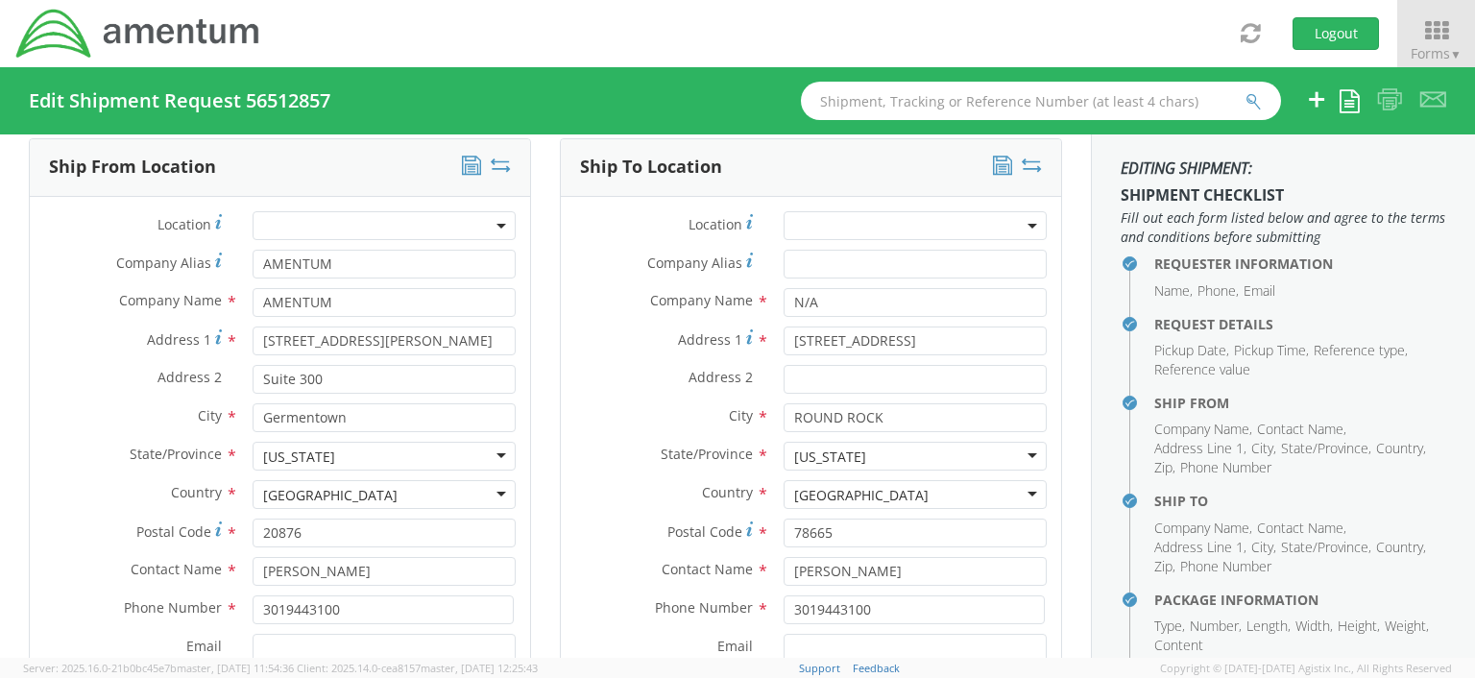
scroll to position [924, 0]
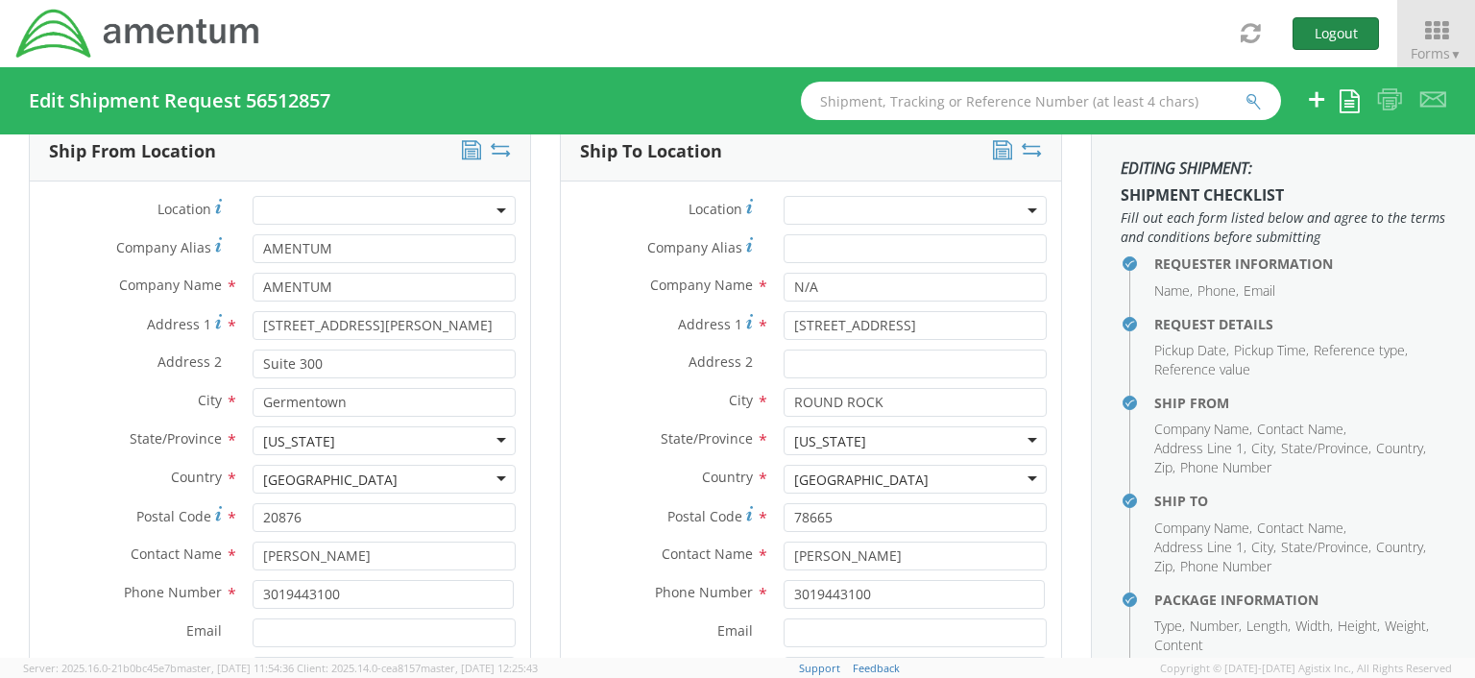
click at [1328, 30] on button "Logout" at bounding box center [1335, 33] width 86 height 33
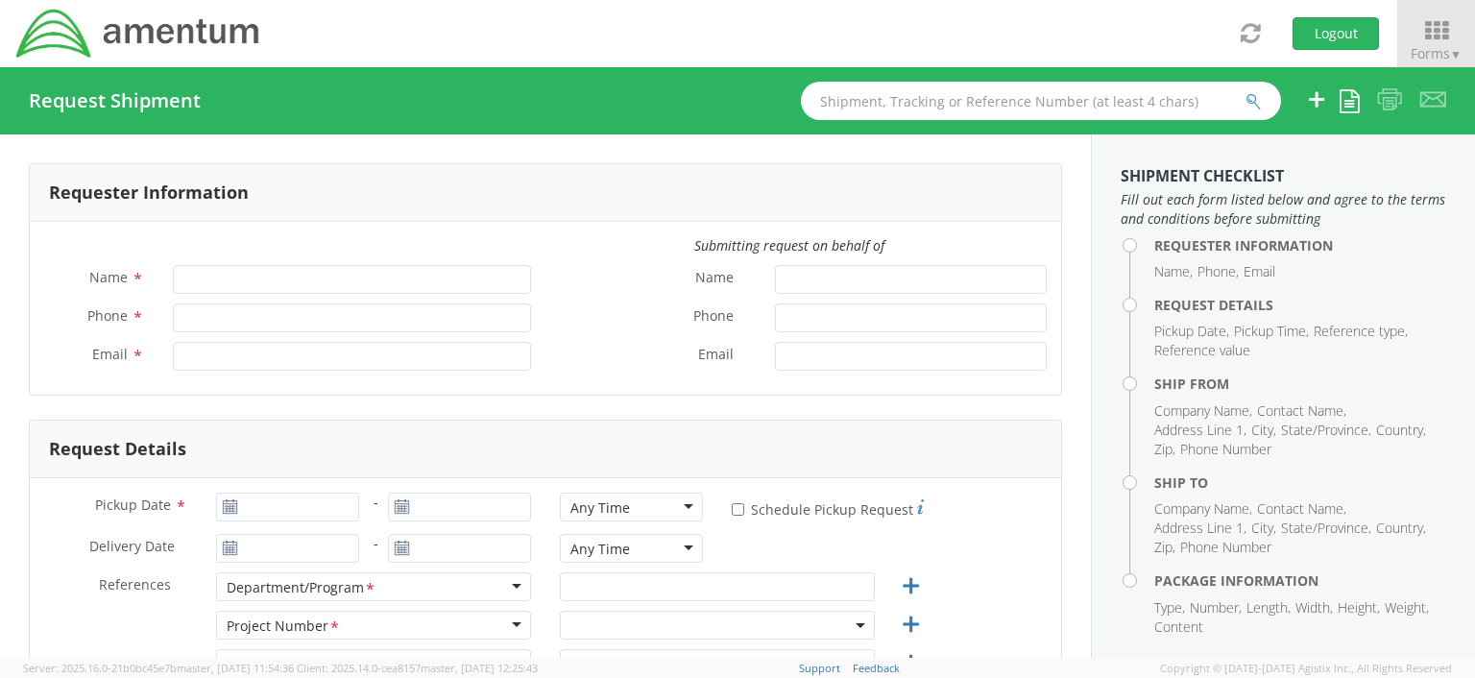
type input "Verona Brown"
type input "301-944-3100"
type input "verona.brown@amentum.com"
select select "OCCP.100054.00000"
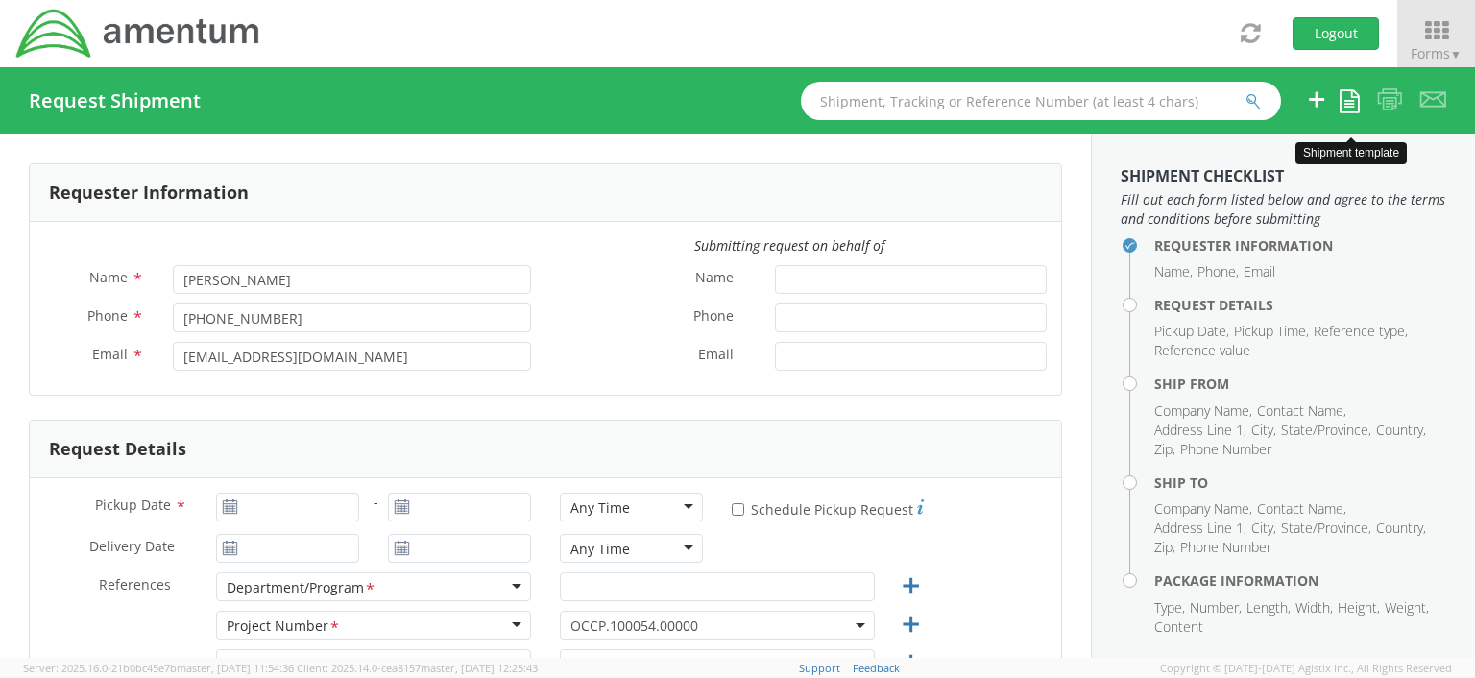
click at [1346, 105] on icon at bounding box center [1349, 100] width 20 height 23
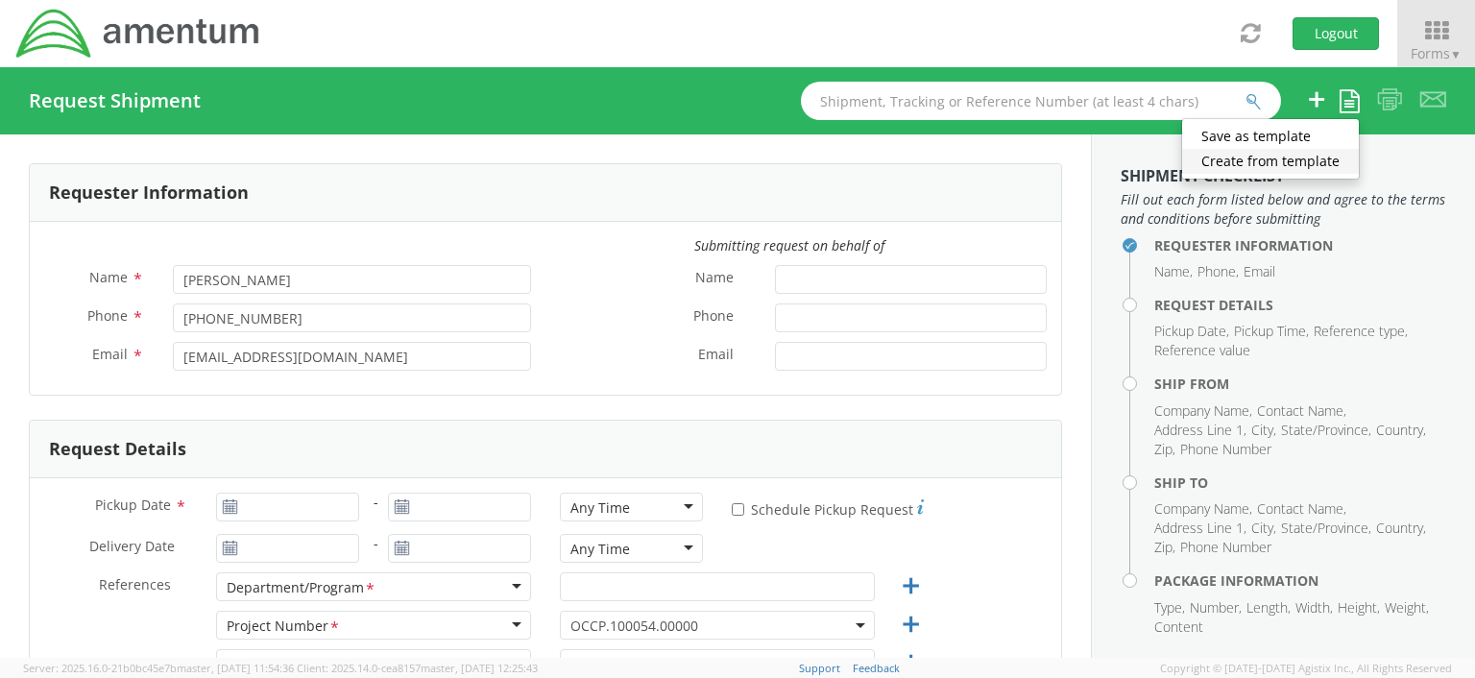
click at [1329, 161] on link "Create from template" at bounding box center [1270, 161] width 177 height 25
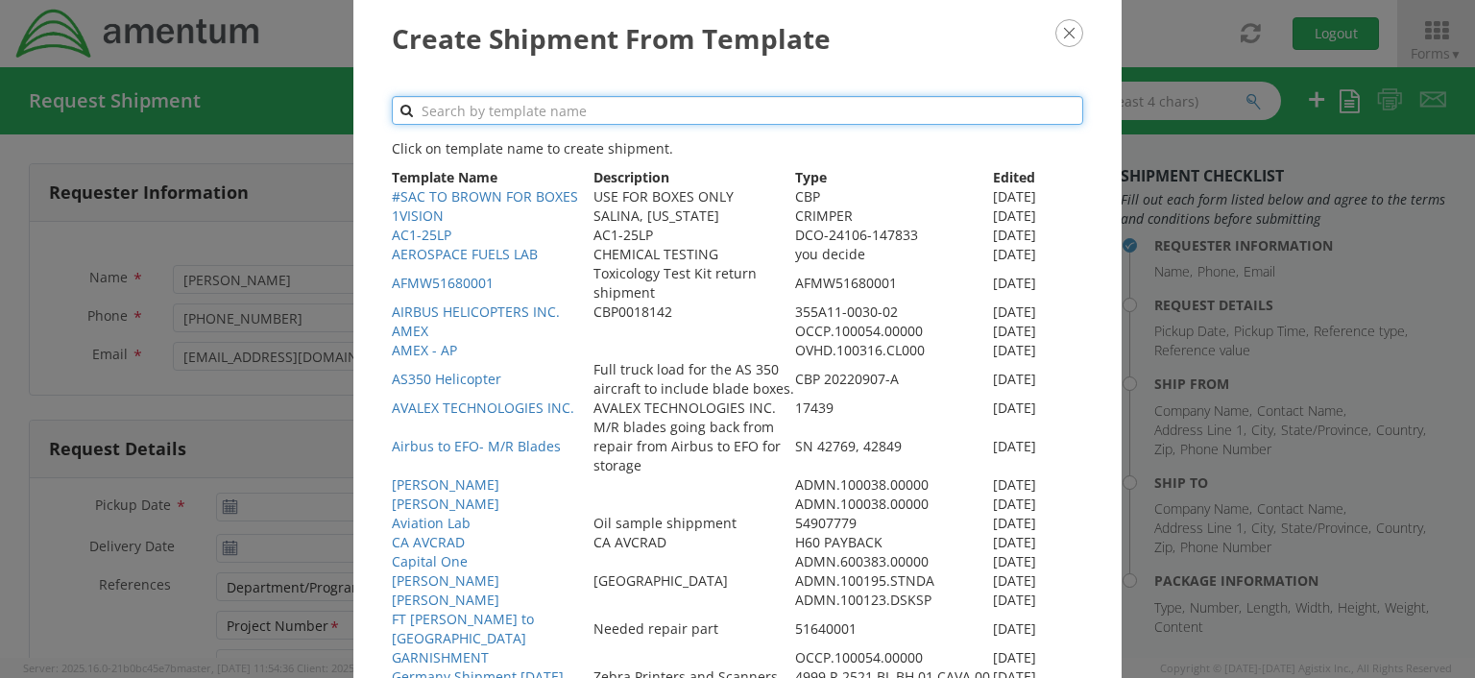
click at [474, 111] on input "text" at bounding box center [737, 110] width 691 height 29
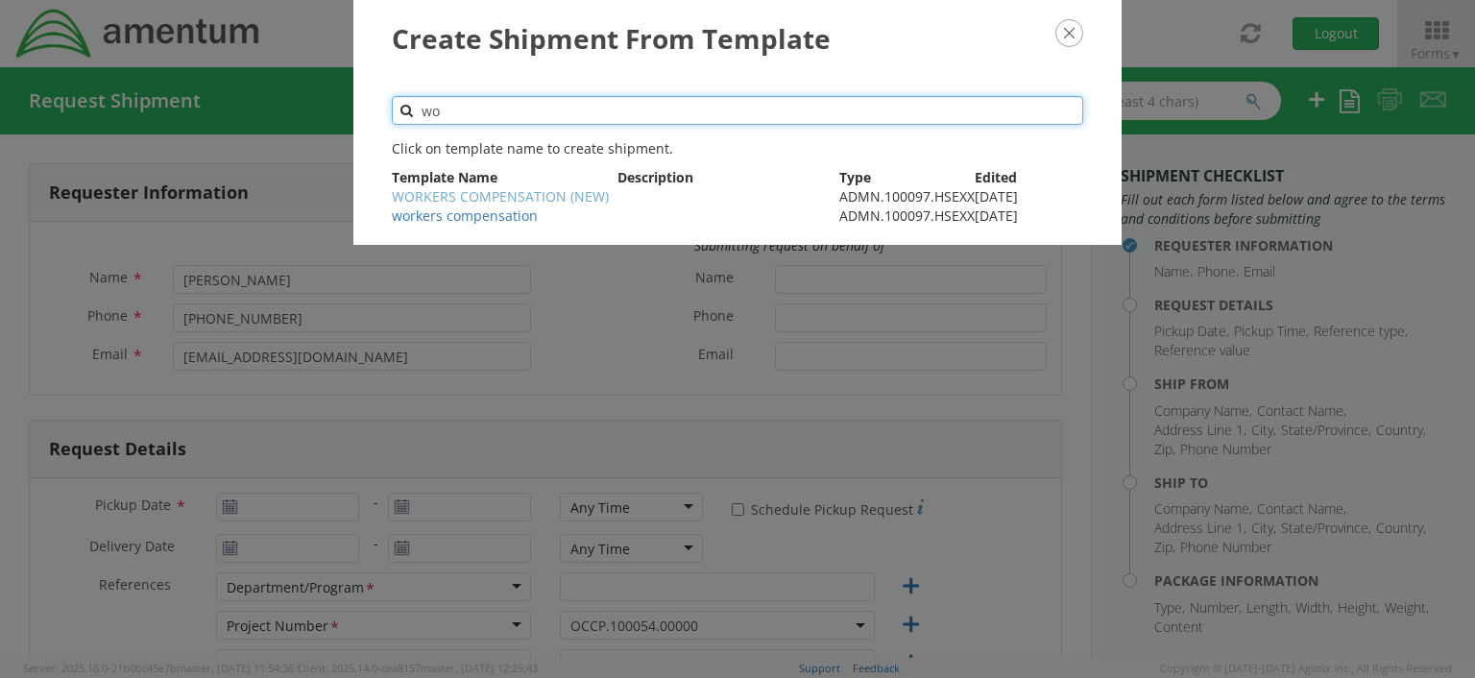
type input "wo"
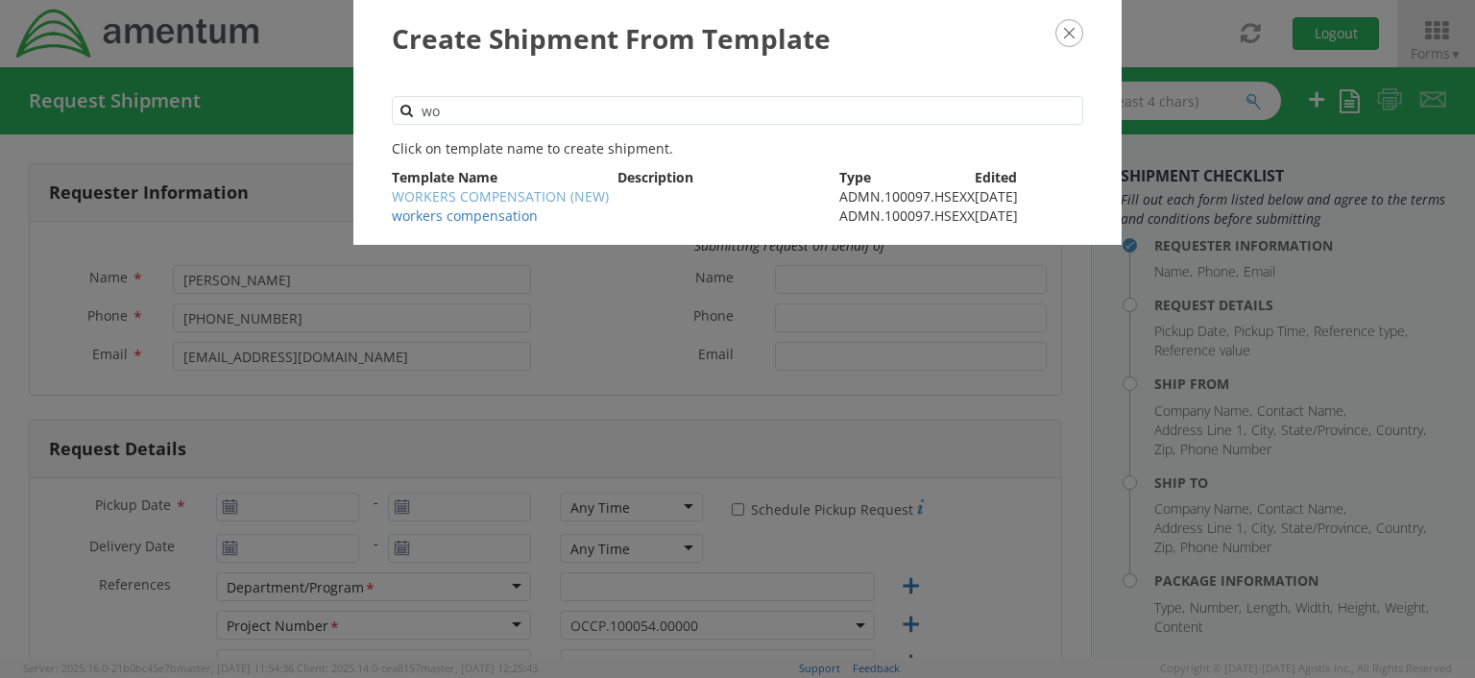
click at [519, 195] on link "WORKERS COMPENSATION (NEW)" at bounding box center [500, 196] width 217 height 18
type input "3019443100"
type input "02/02/2024"
type input "workers compensation"
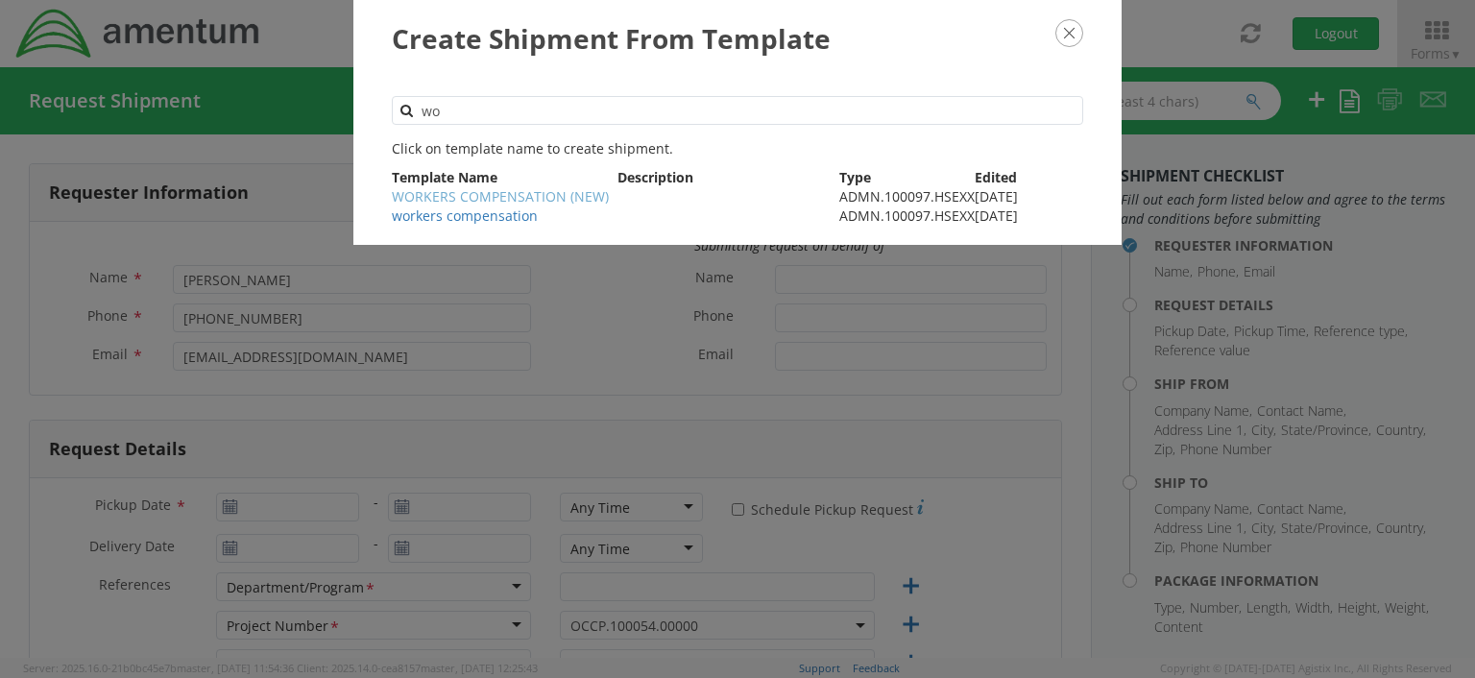
select select
type input "AMENTUM"
type input "20501 Seneca Meadows PW"
type input "Suite 200"
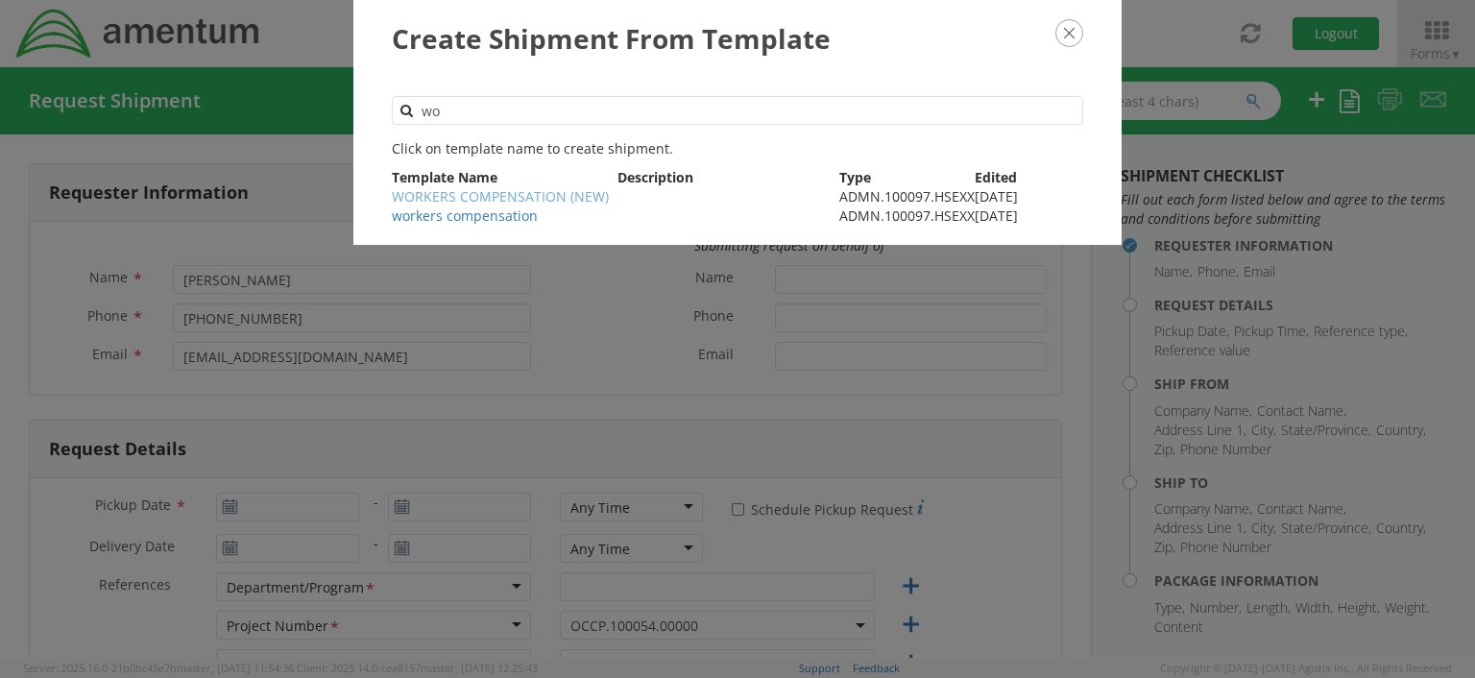
type input "Germantown"
type input "20876"
type input "Verona Brown"
type input "3019443100"
select select
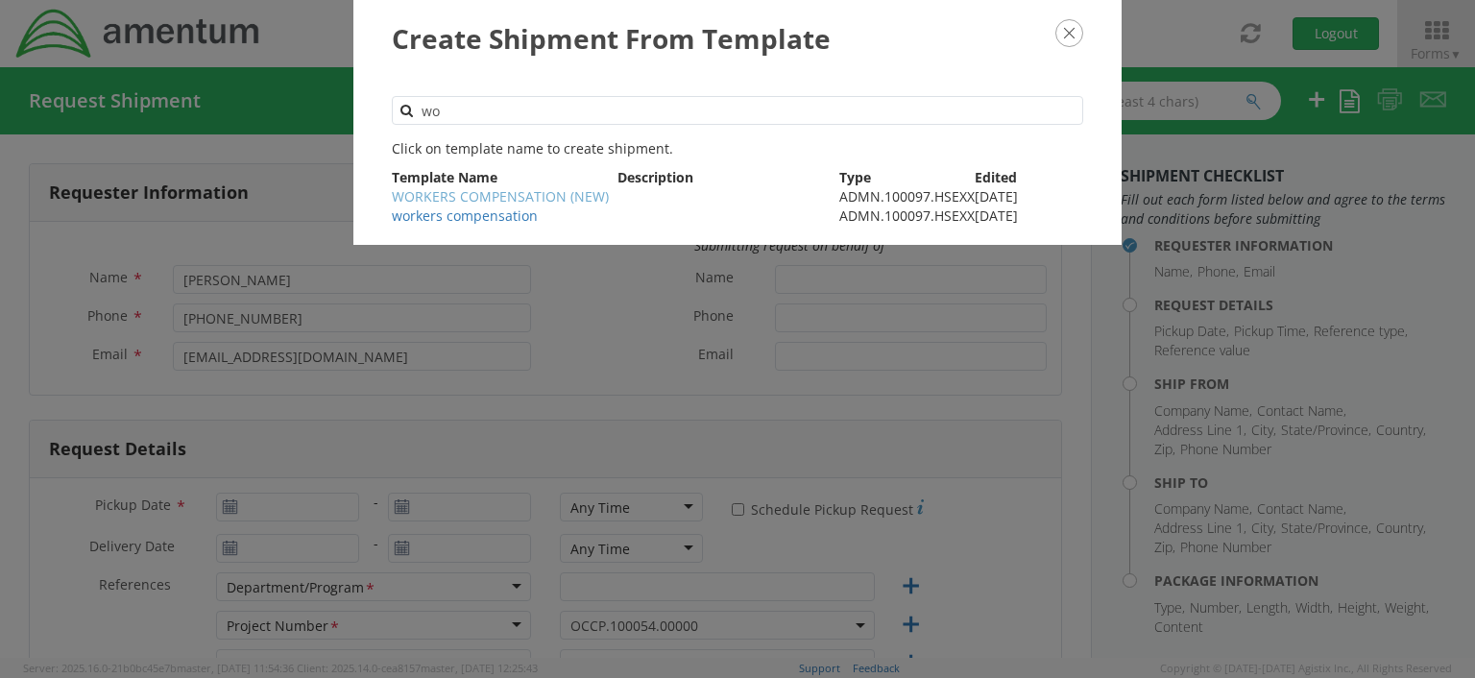
type input "Amentum"
type input "13500 Heritage Parkway"
type input "Fort Worth"
type input "76177"
type input "BJ Heinrich"
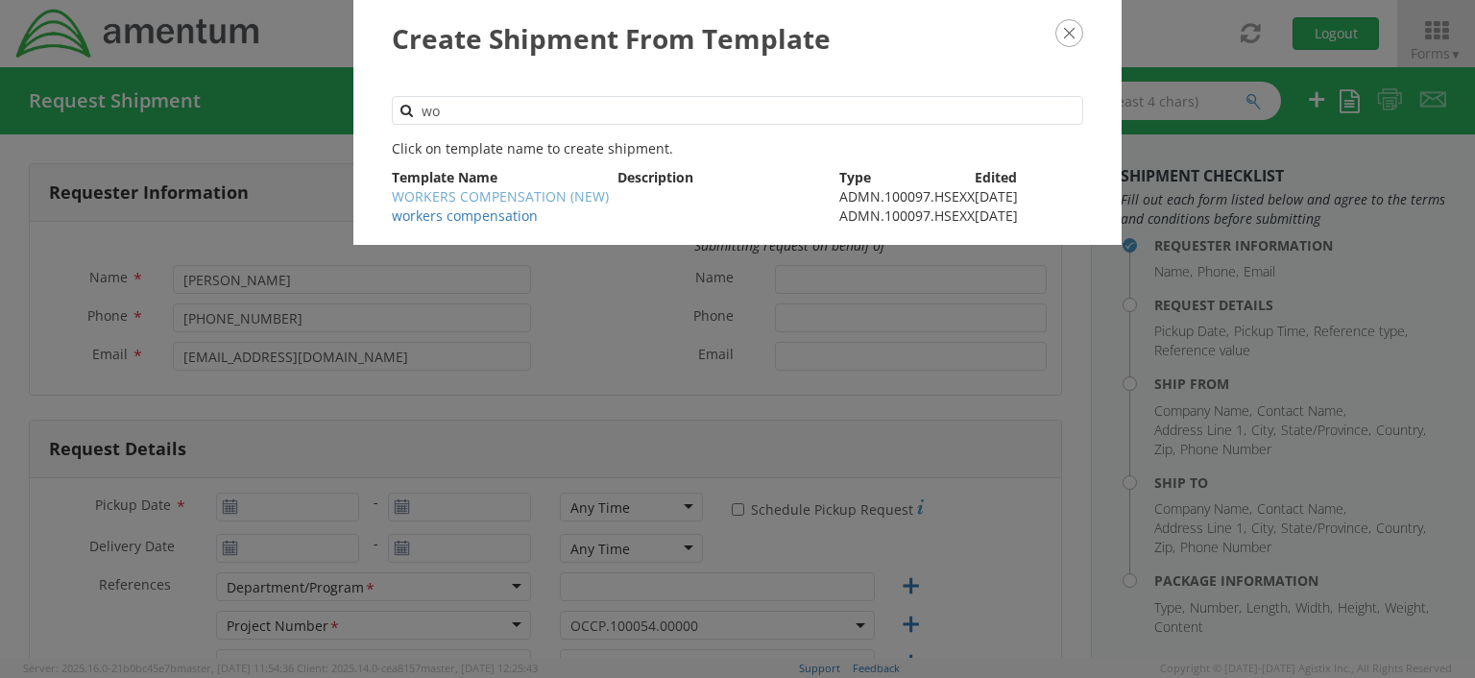
type input "3466943901"
type input "1"
type input "9.5"
type input "12.5"
type input "0.25"
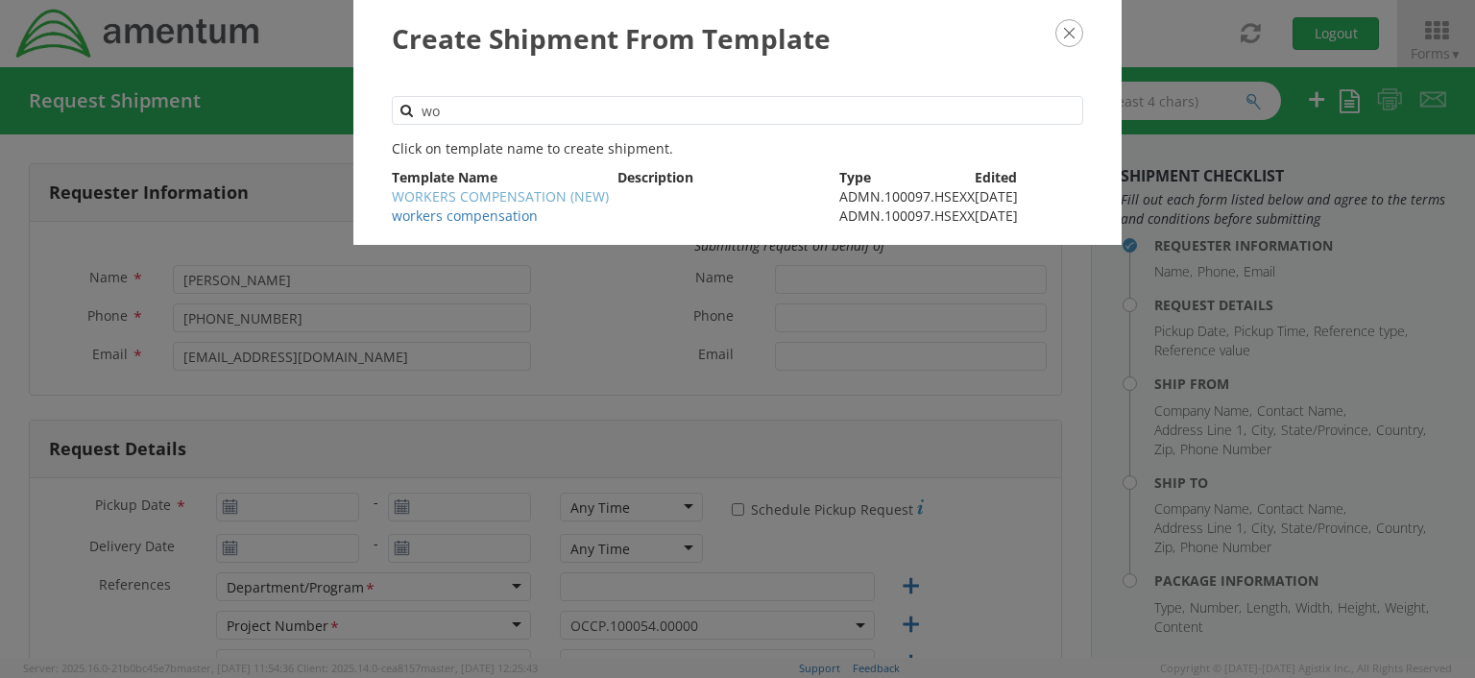
type input "1"
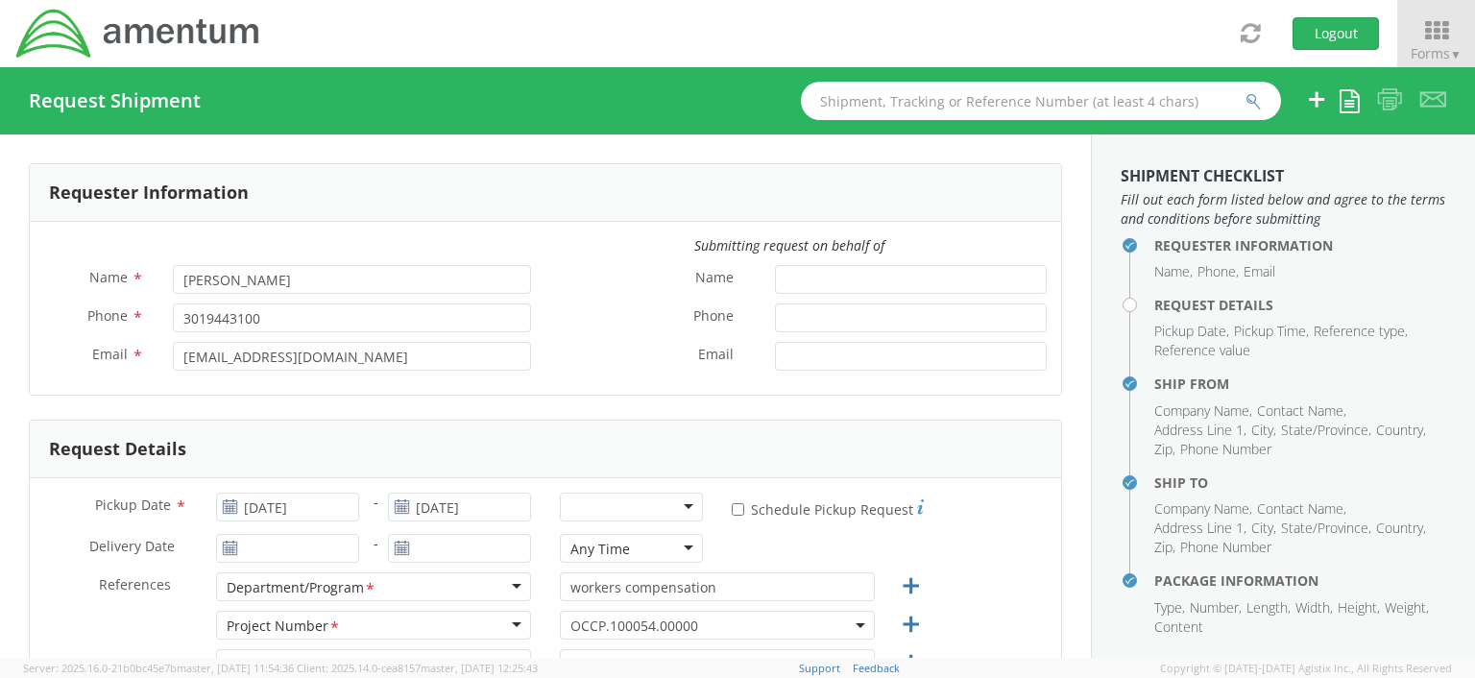
select select "ADMN.100097.HSEXX"
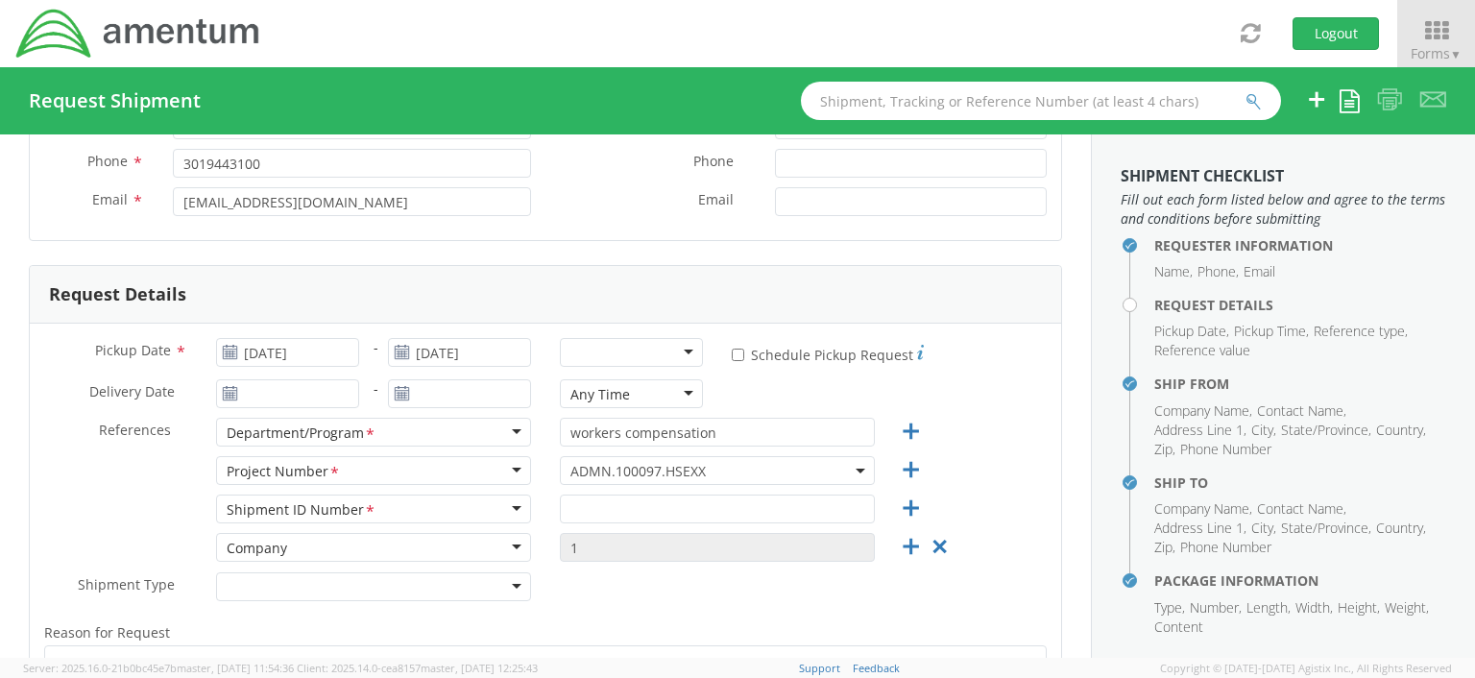
scroll to position [159, 0]
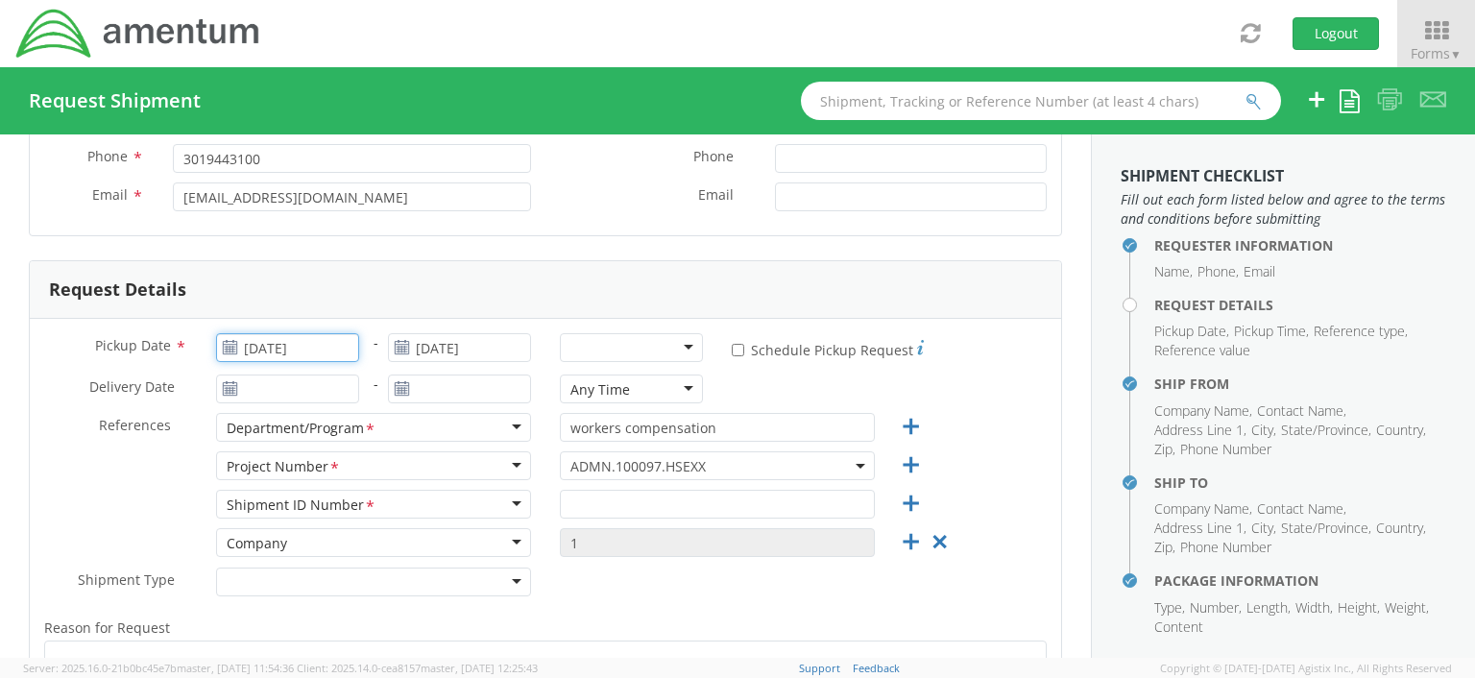
click at [334, 345] on input "02/02/2024" at bounding box center [287, 347] width 143 height 29
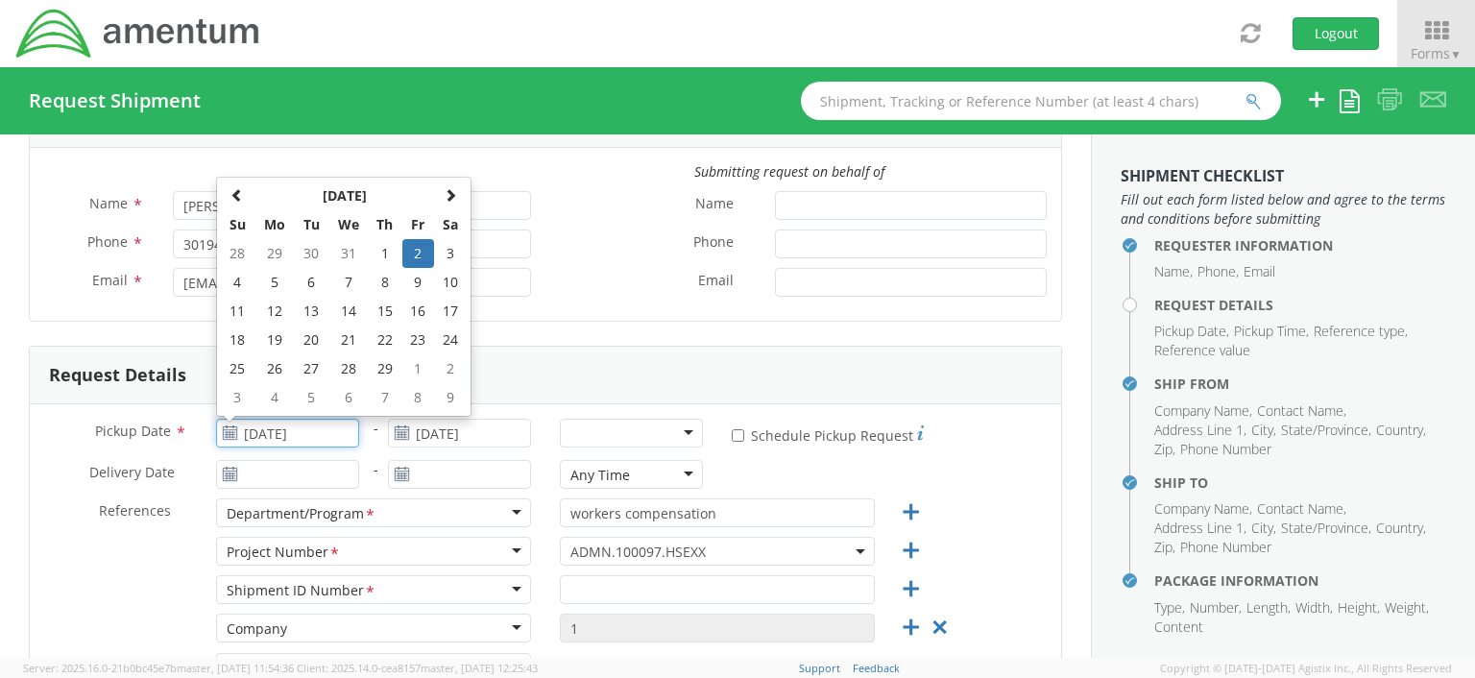
scroll to position [63, 0]
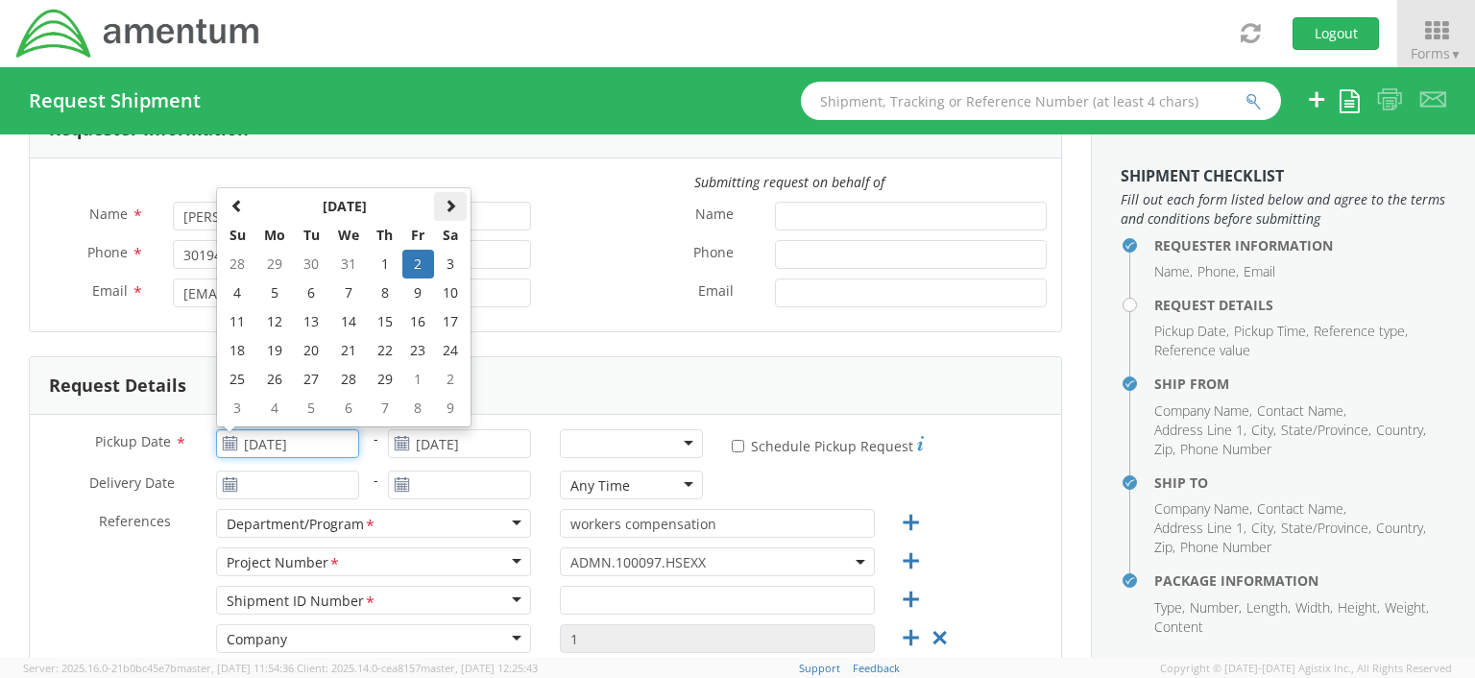
click at [449, 204] on span at bounding box center [450, 205] width 13 height 13
click at [449, 205] on span at bounding box center [450, 205] width 13 height 13
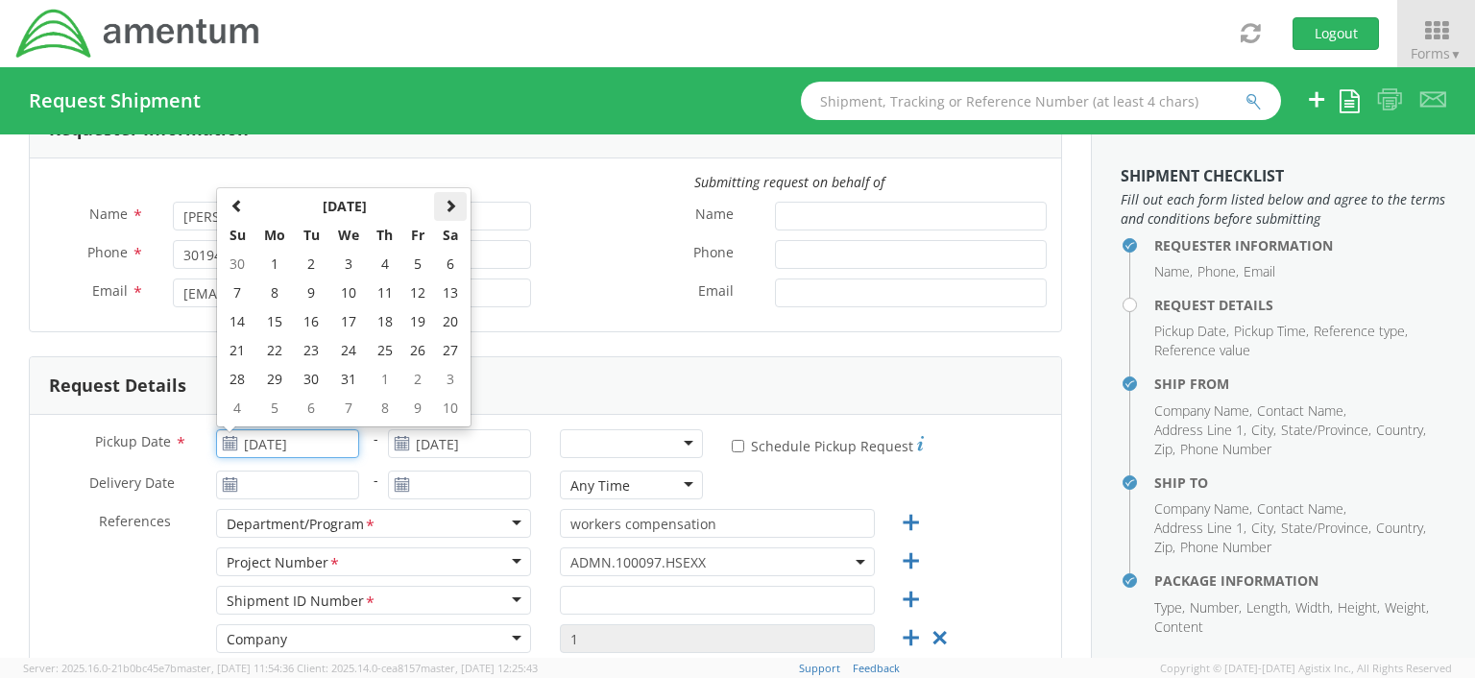
click at [449, 205] on span at bounding box center [450, 205] width 13 height 13
click at [449, 206] on span at bounding box center [450, 205] width 13 height 13
click at [449, 205] on span at bounding box center [450, 205] width 13 height 13
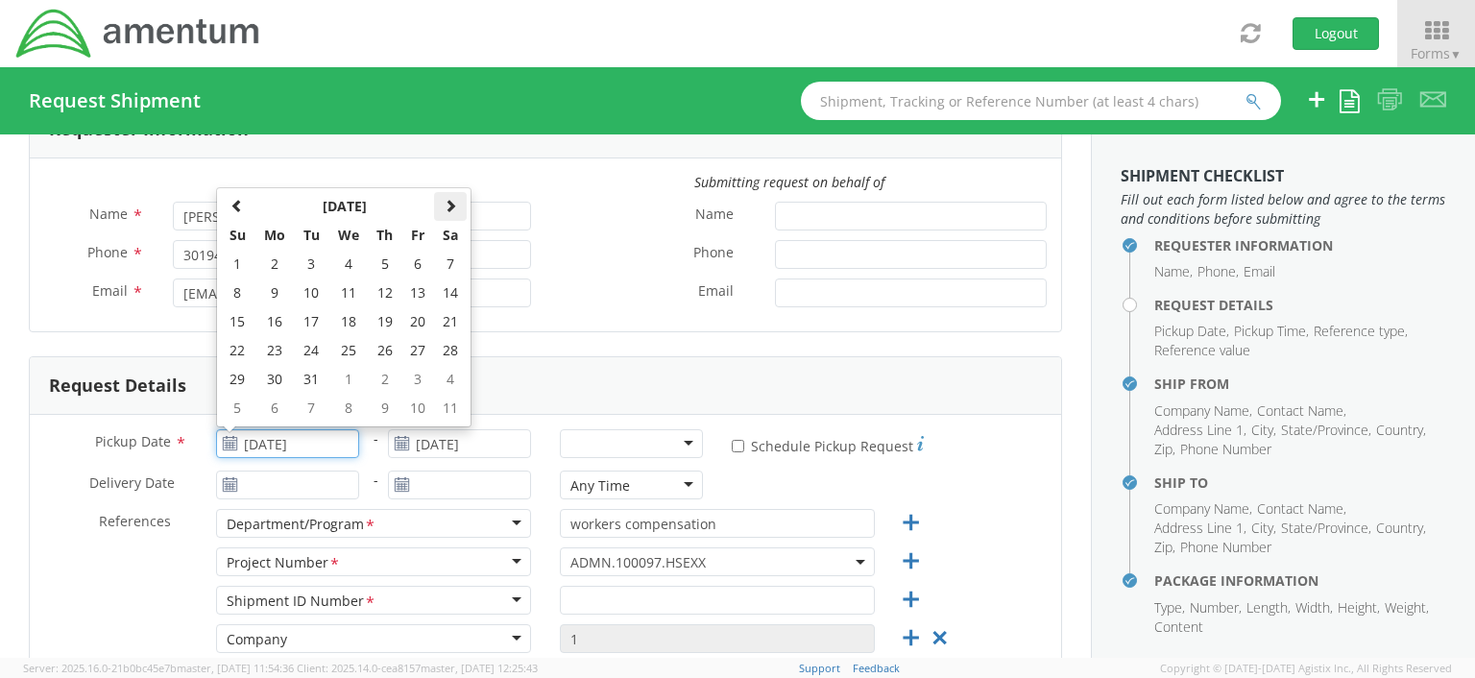
click at [449, 205] on span at bounding box center [450, 205] width 13 height 13
click at [448, 205] on span at bounding box center [450, 205] width 13 height 13
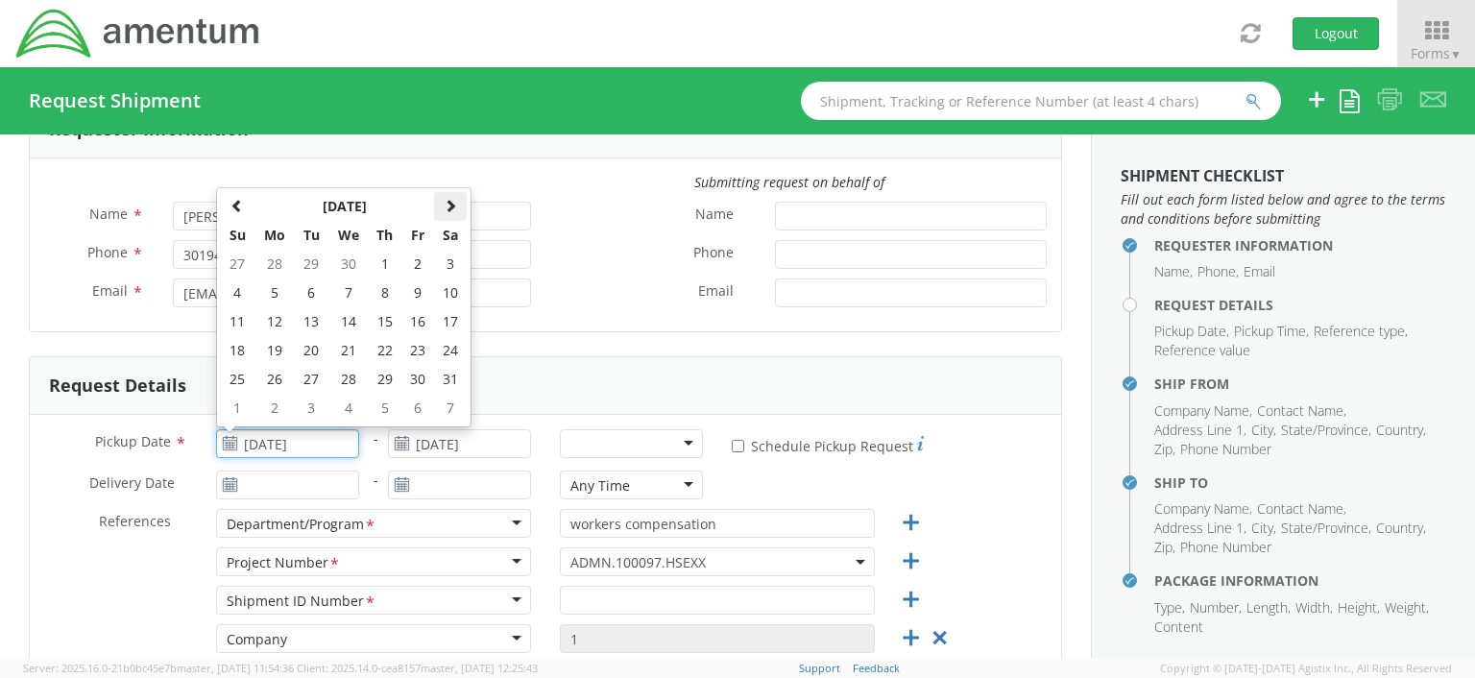
click at [448, 205] on span at bounding box center [450, 205] width 13 height 13
click at [422, 316] on td "15" at bounding box center [418, 321] width 33 height 29
type input "08/15/2025"
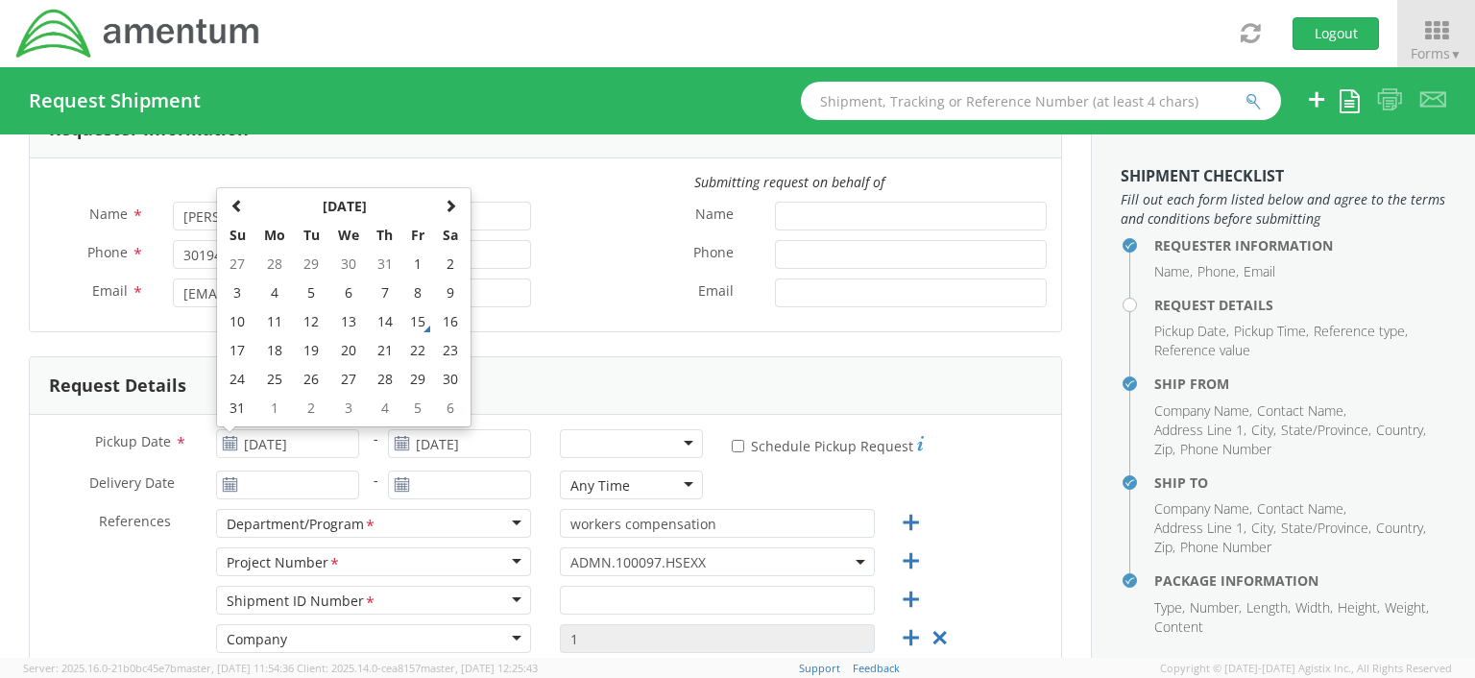
type input "08/15/2025"
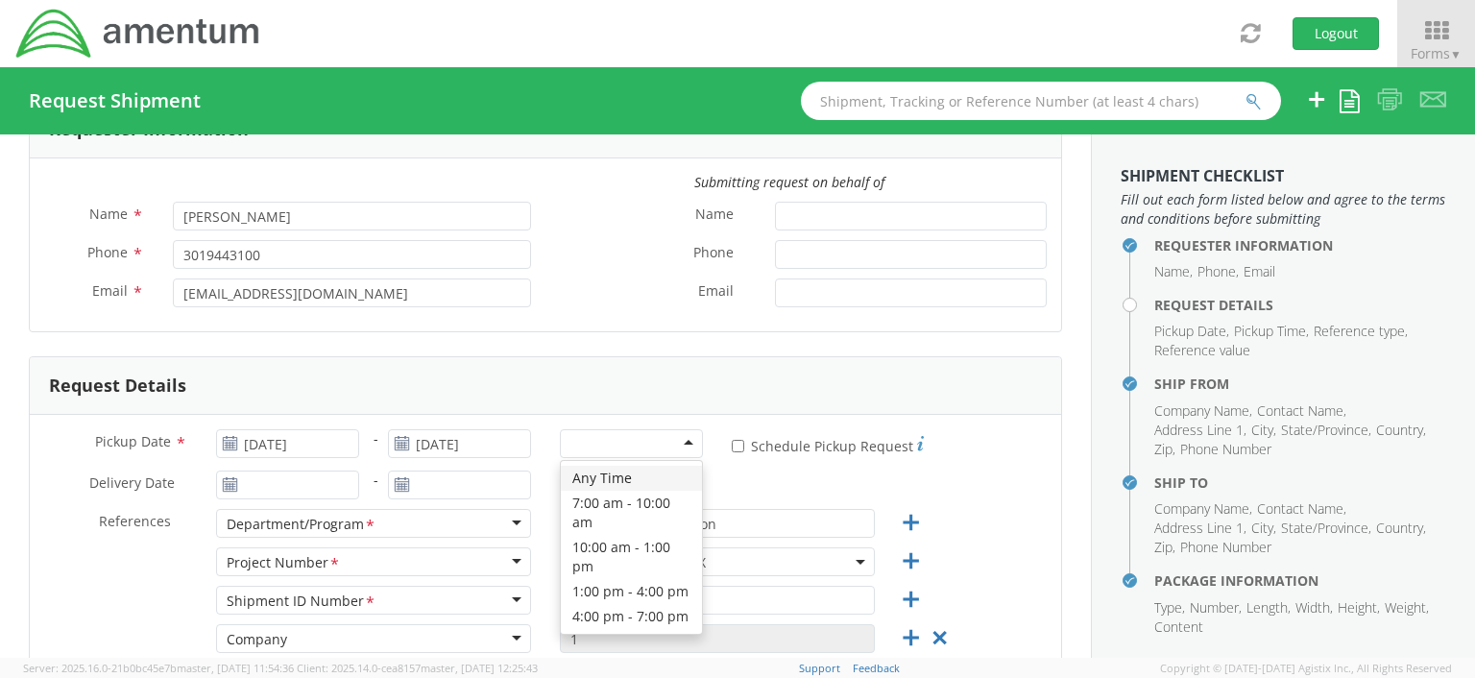
click at [682, 441] on div at bounding box center [631, 443] width 143 height 29
click at [680, 479] on div "Any Time" at bounding box center [631, 484] width 143 height 29
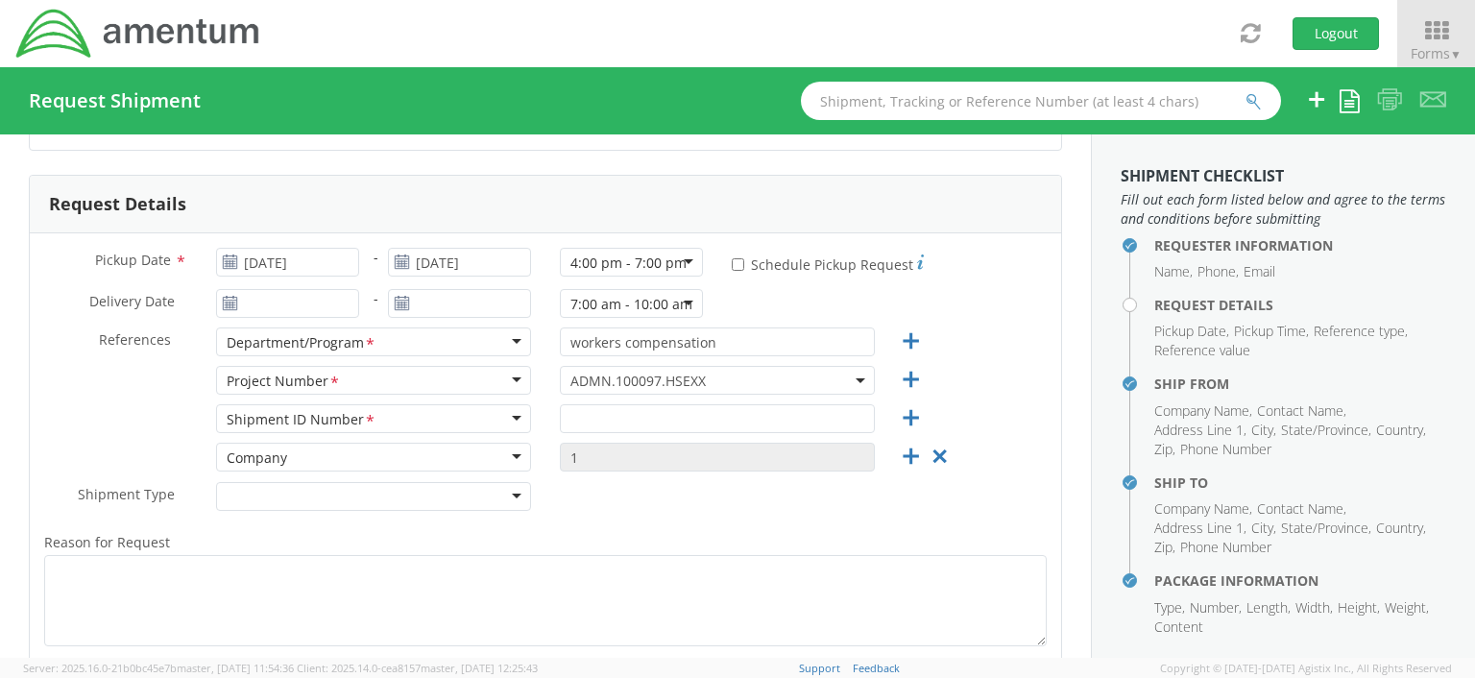
scroll to position [291, 0]
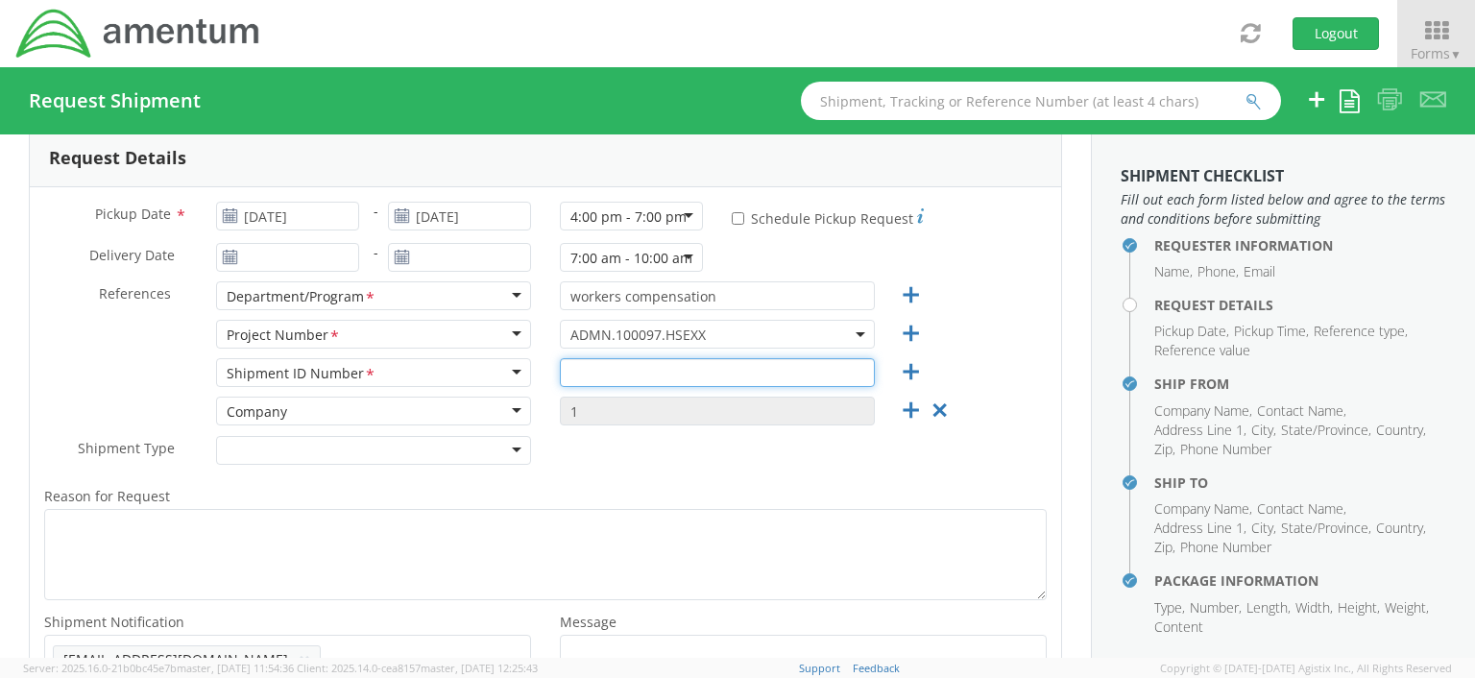
click at [564, 373] on input "text" at bounding box center [717, 372] width 315 height 29
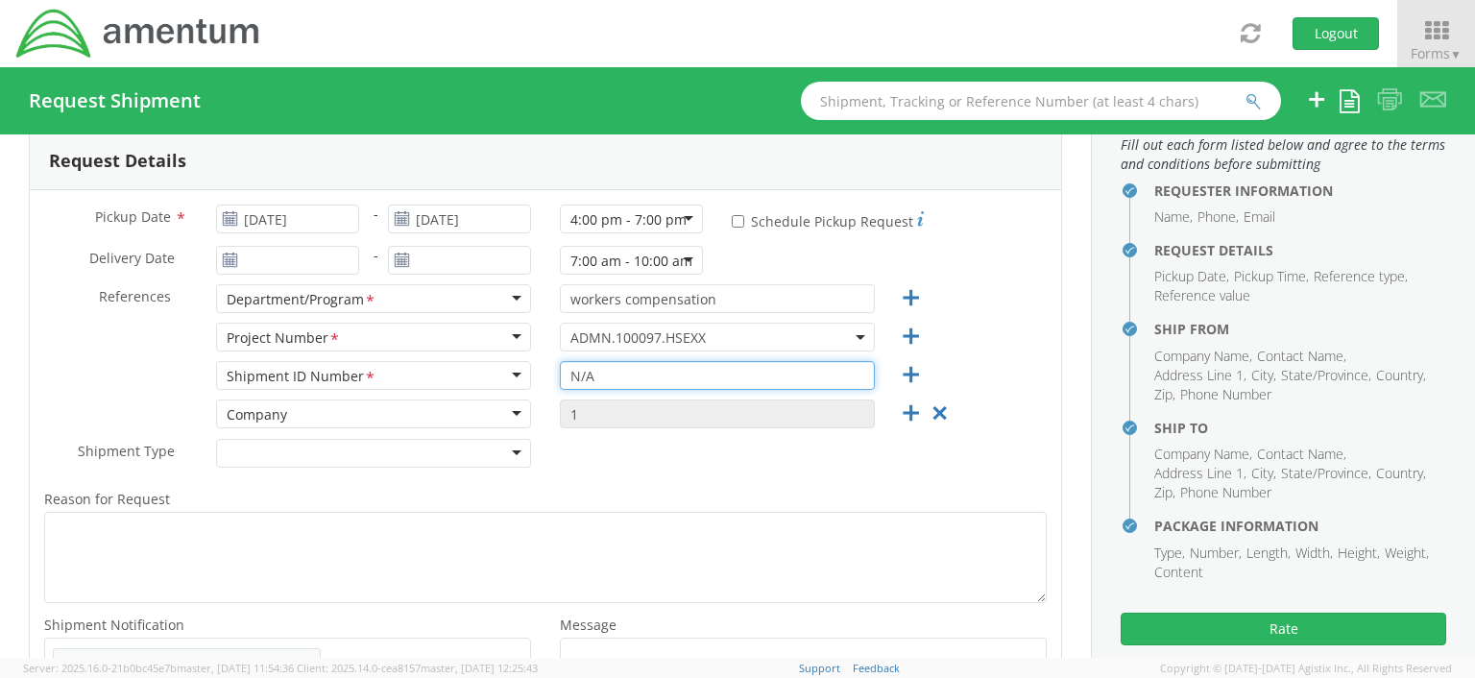
scroll to position [283, 0]
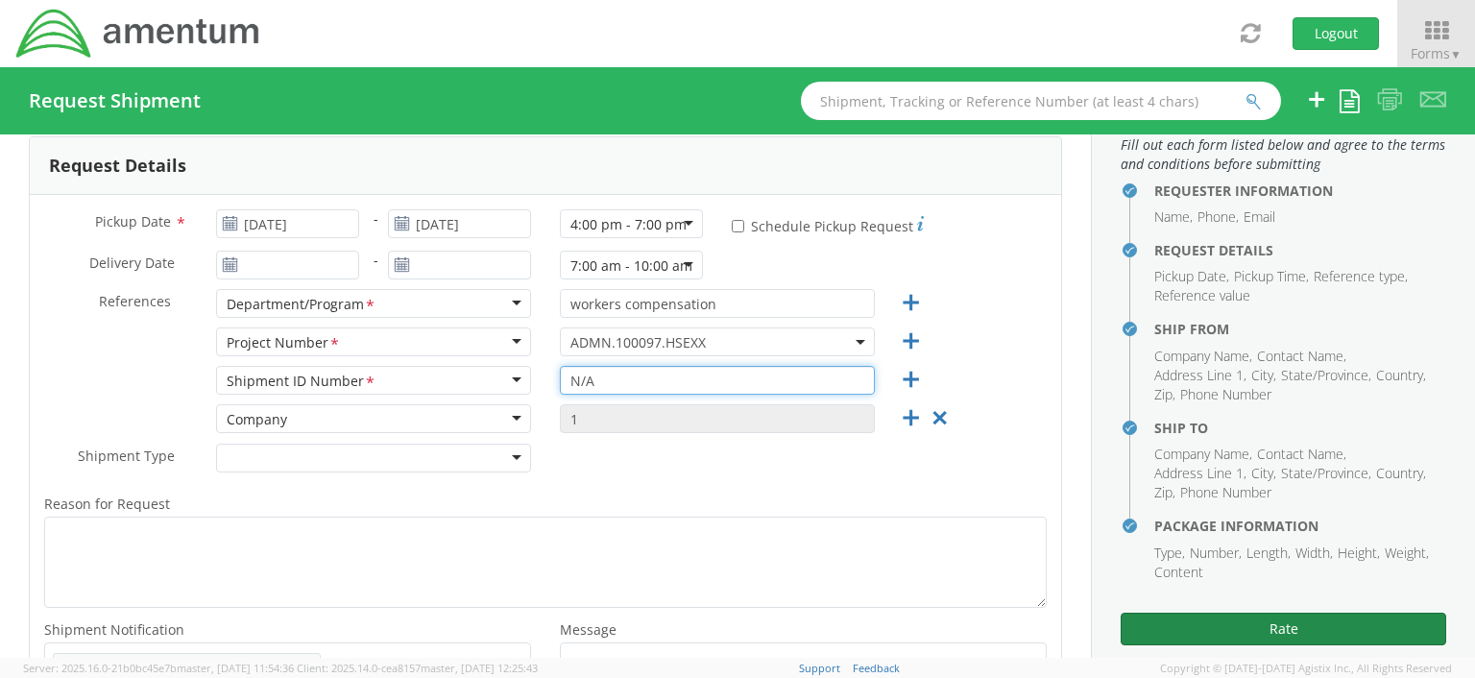
type input "N/A"
click at [1275, 629] on button "Rate" at bounding box center [1283, 629] width 325 height 33
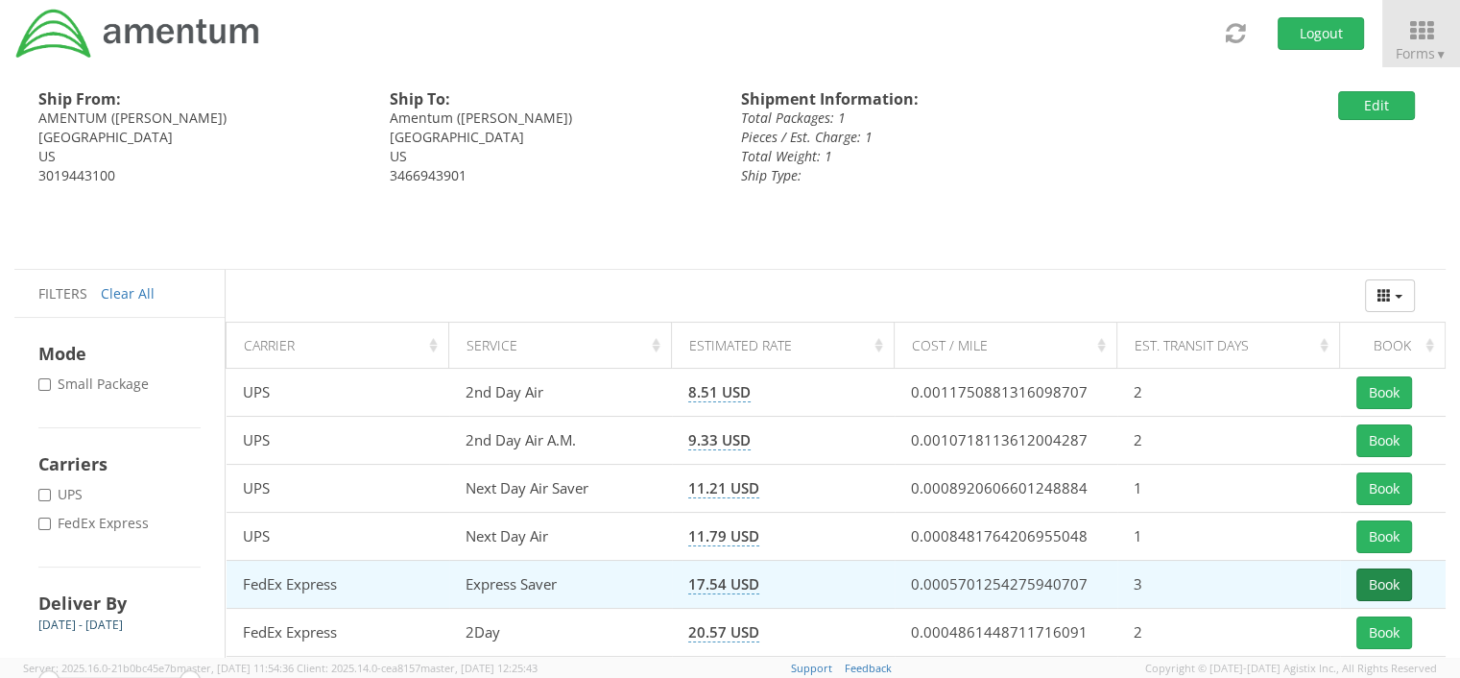
click at [1391, 577] on button "Book" at bounding box center [1385, 584] width 56 height 33
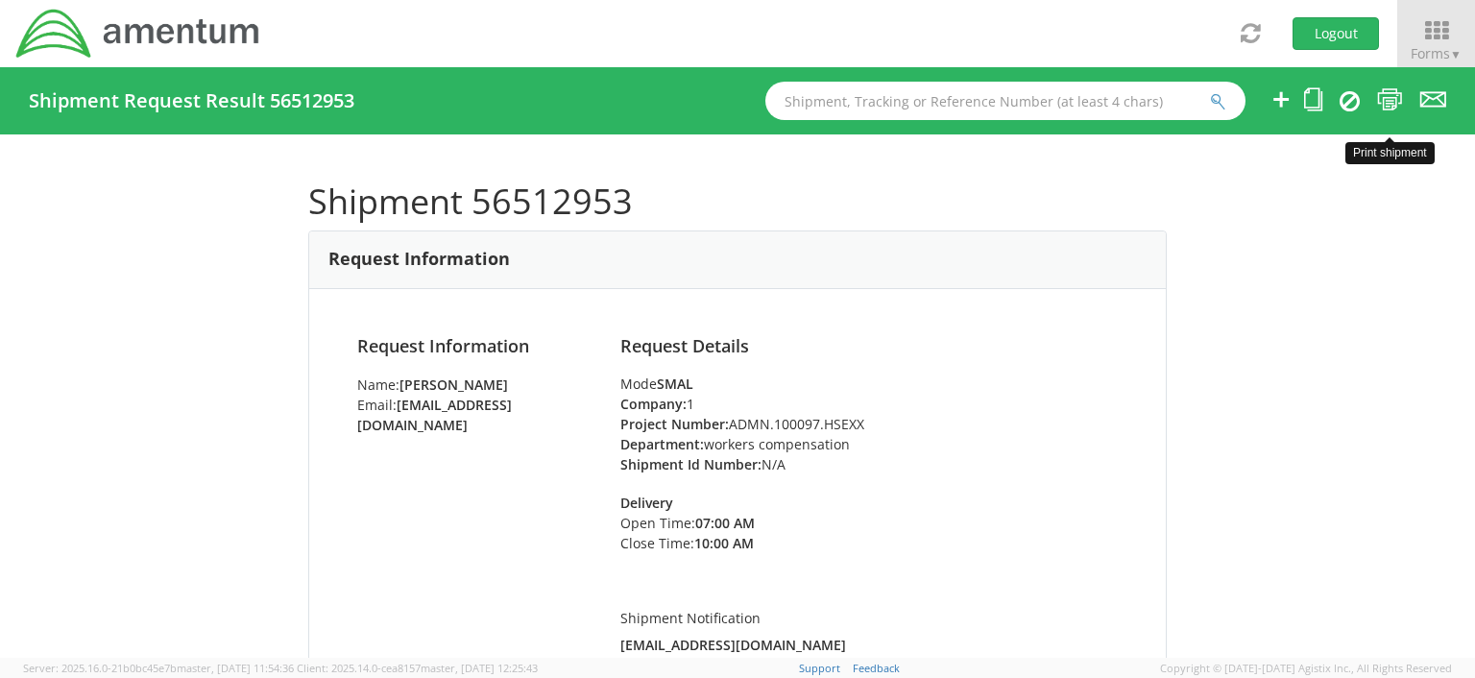
click at [1390, 105] on icon at bounding box center [1390, 99] width 26 height 24
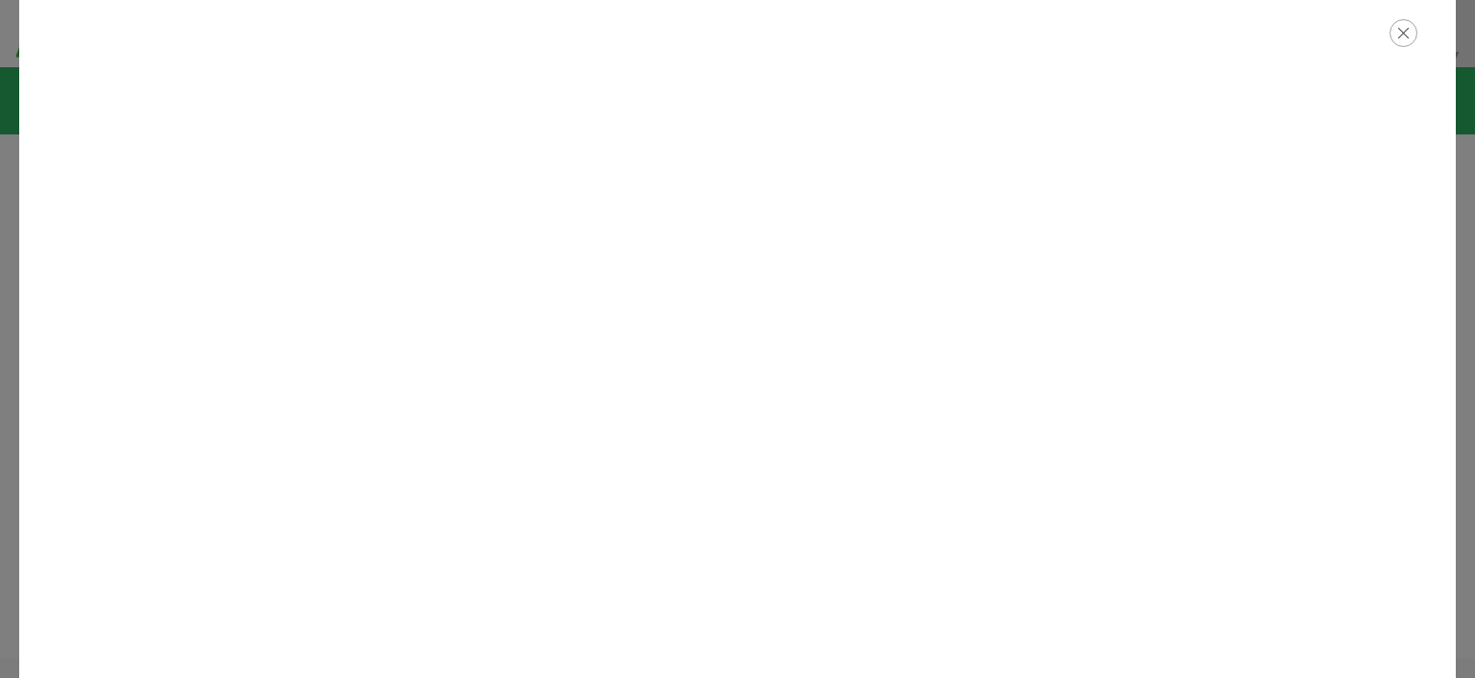
click at [1402, 34] on icon "button" at bounding box center [1403, 33] width 28 height 28
